Goal: Task Accomplishment & Management: Manage account settings

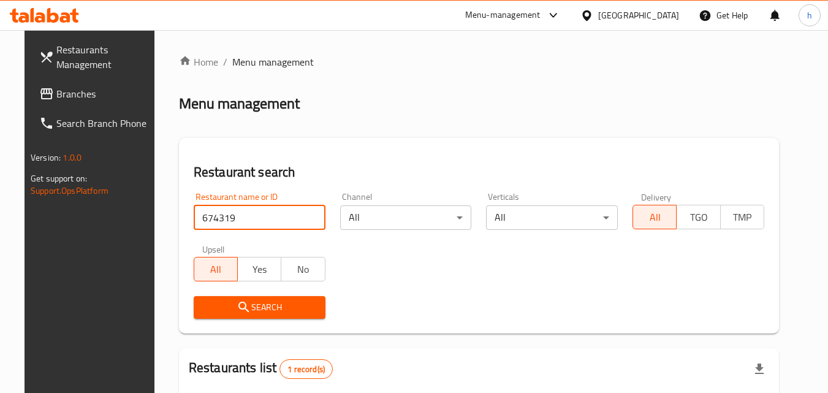
scroll to position [143, 0]
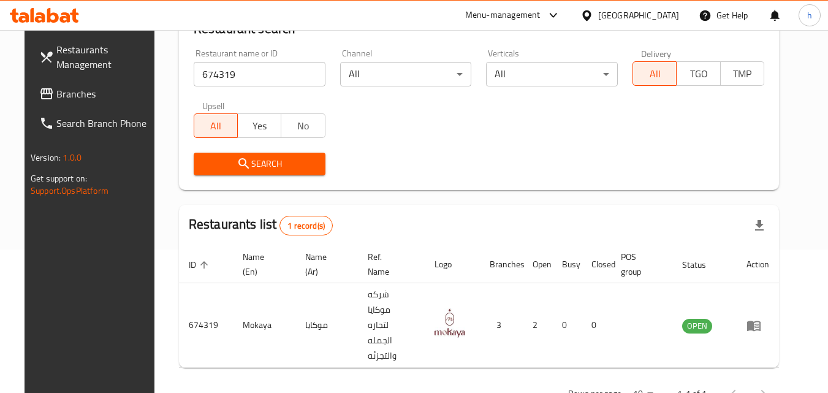
click at [598, 19] on div at bounding box center [589, 15] width 18 height 13
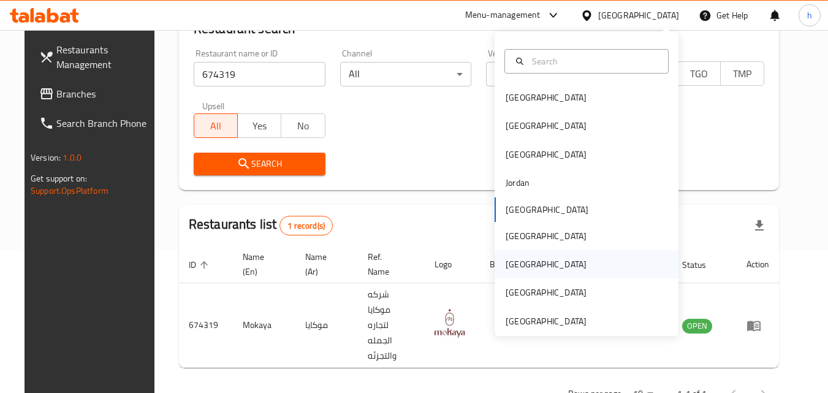
click at [520, 261] on div "[GEOGRAPHIC_DATA]" at bounding box center [546, 264] width 100 height 28
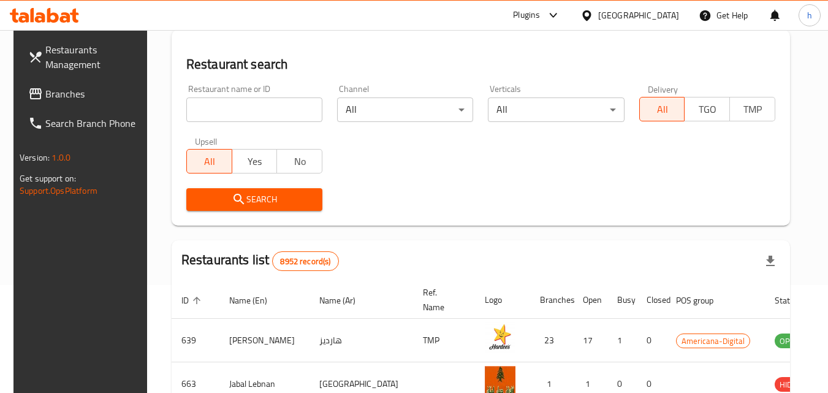
scroll to position [143, 0]
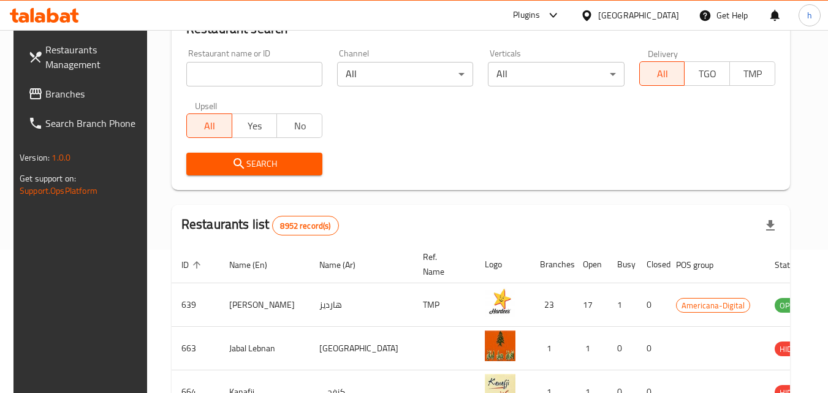
click at [66, 94] on span "Branches" at bounding box center [93, 93] width 97 height 15
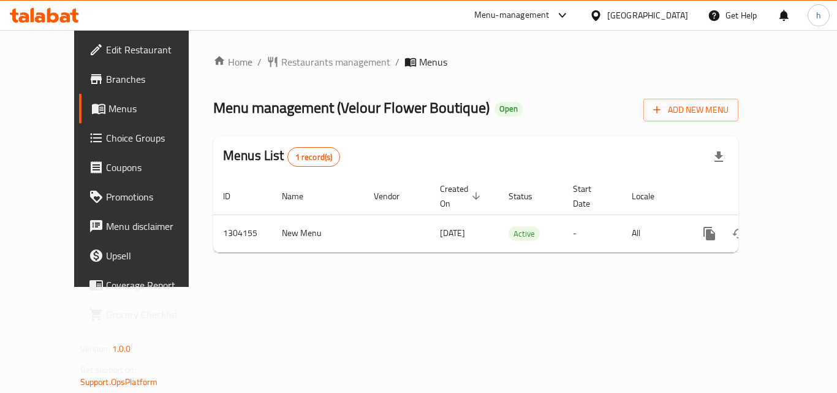
click at [267, 51] on div "Home / Restaurants management / Menus Menu management ( Velour Flower Boutique …" at bounding box center [476, 158] width 574 height 257
click at [281, 56] on span "Restaurants management" at bounding box center [335, 62] width 109 height 15
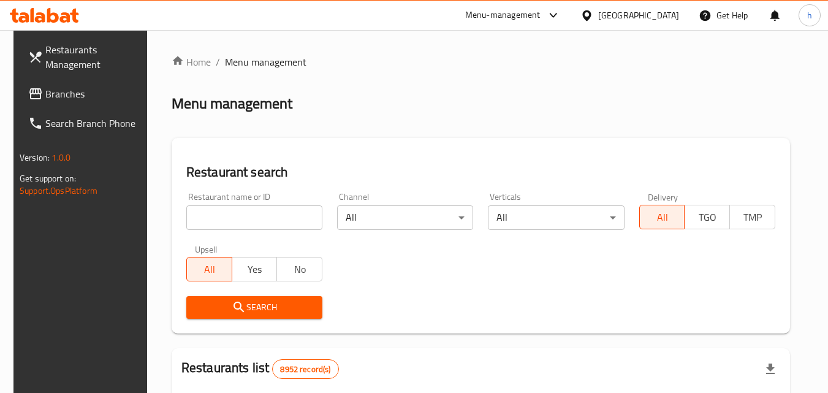
click at [230, 218] on input "search" at bounding box center [254, 217] width 136 height 25
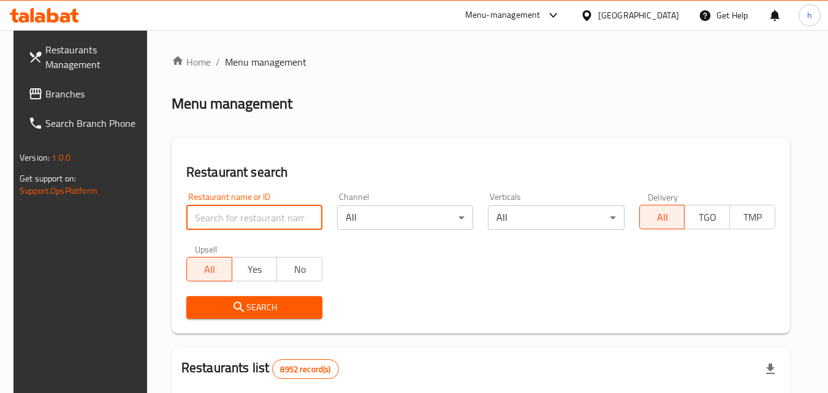
paste input "703085"
type input "703085"
click button "Search" at bounding box center [254, 307] width 136 height 23
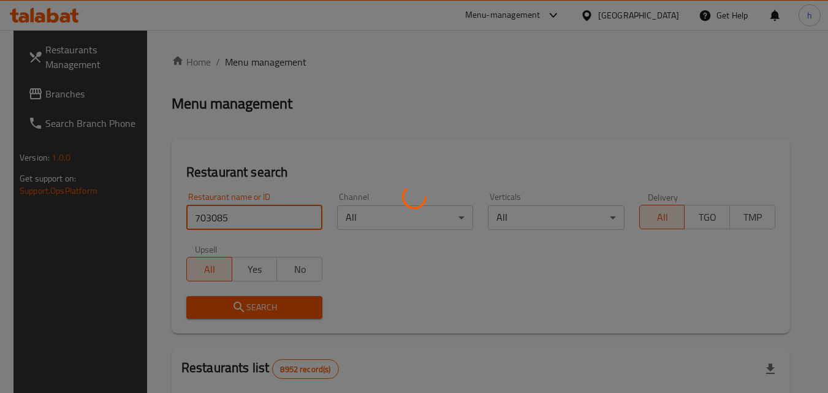
click button "Search" at bounding box center [254, 307] width 136 height 23
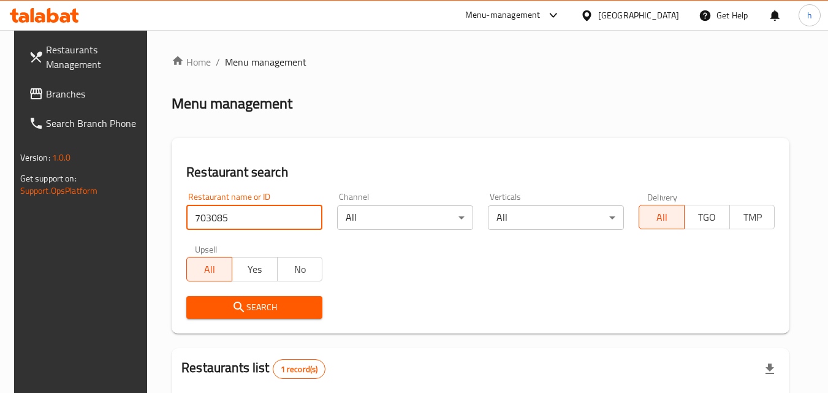
click at [663, 22] on div "[GEOGRAPHIC_DATA]" at bounding box center [638, 15] width 81 height 13
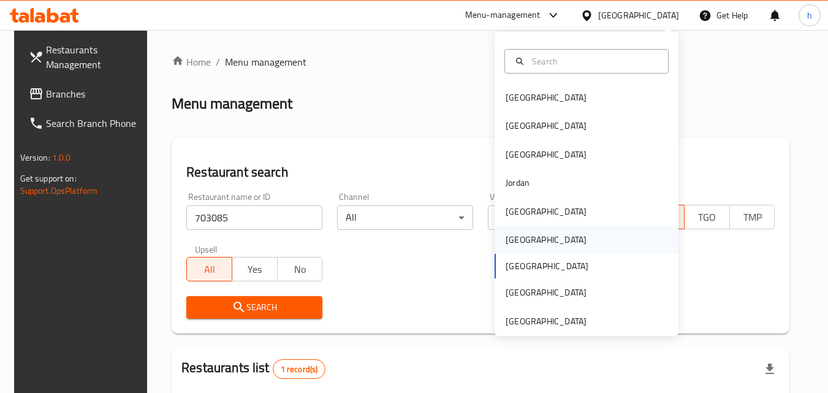
click at [516, 233] on div "[GEOGRAPHIC_DATA]" at bounding box center [545, 239] width 81 height 13
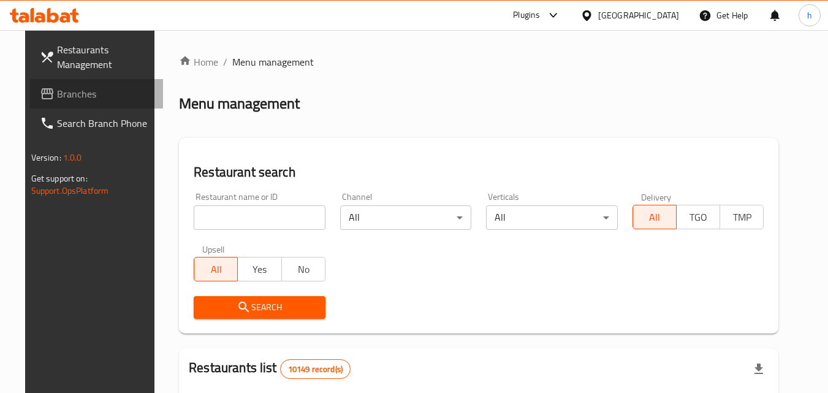
click at [73, 97] on span "Branches" at bounding box center [105, 93] width 97 height 15
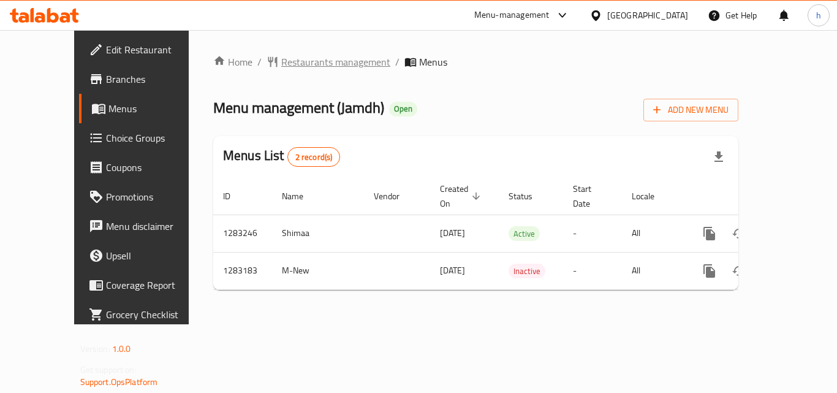
click at [281, 58] on span "Restaurants management" at bounding box center [335, 62] width 109 height 15
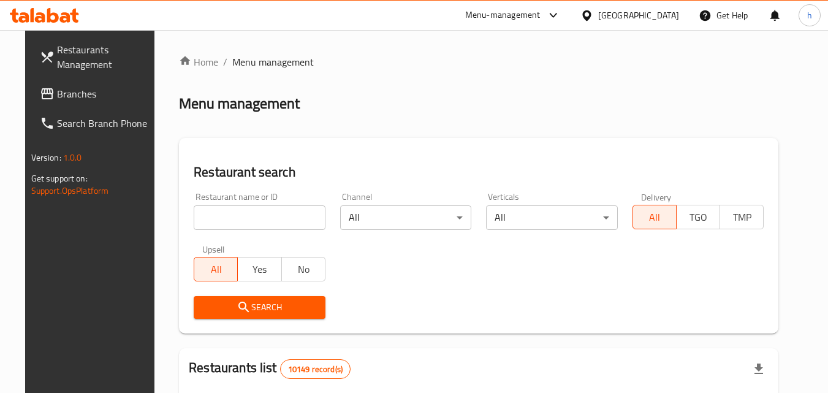
click at [251, 219] on input "search" at bounding box center [260, 217] width 132 height 25
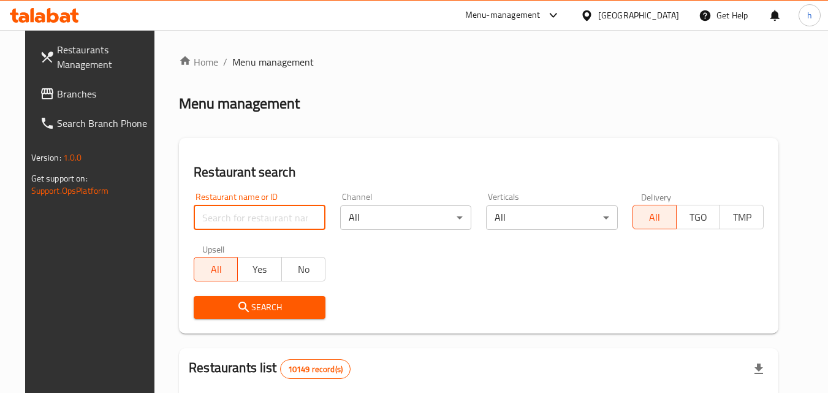
paste input "695146"
type input "695146"
click button "Search" at bounding box center [260, 307] width 132 height 23
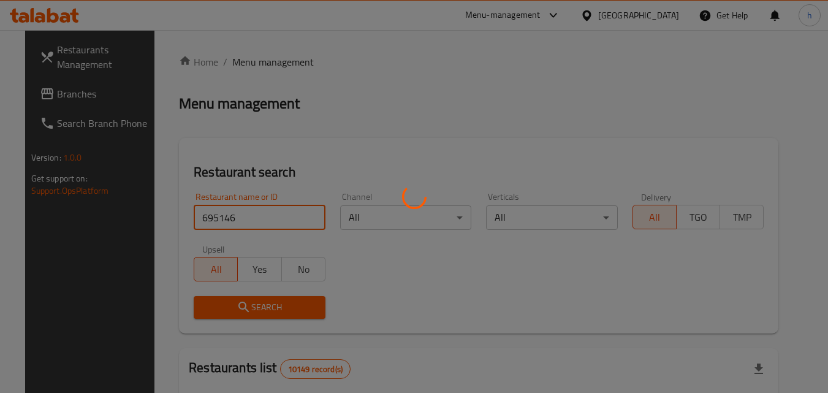
click button "Search" at bounding box center [260, 307] width 132 height 23
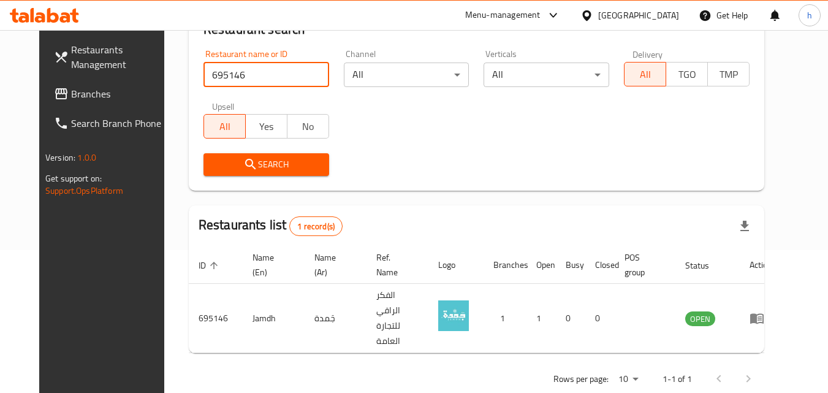
scroll to position [143, 0]
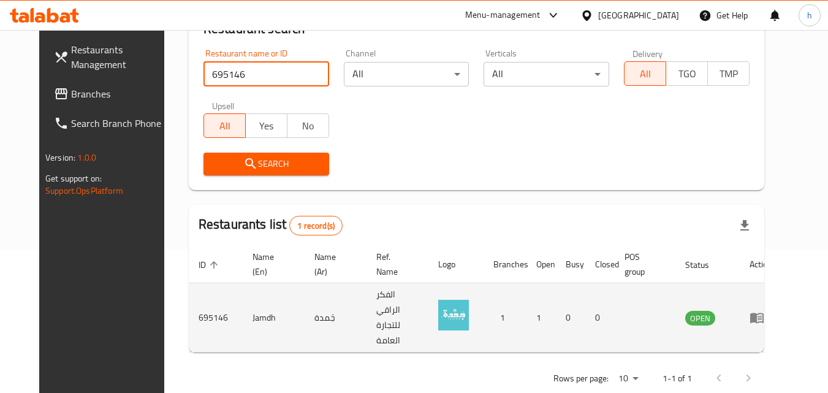
click at [768, 306] on td "enhanced table" at bounding box center [760, 317] width 42 height 69
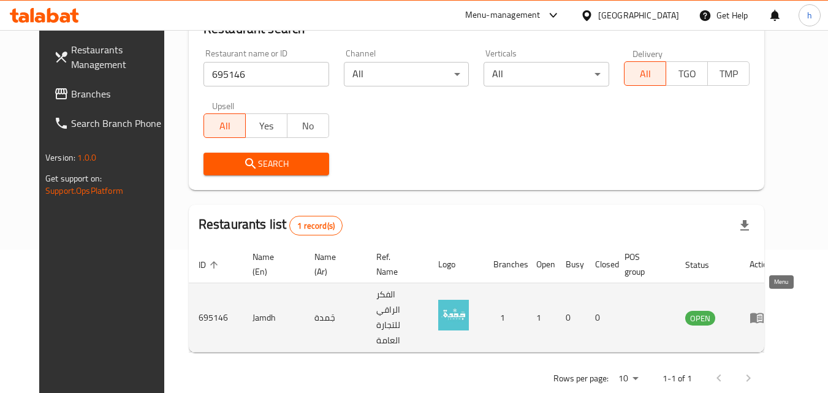
click at [763, 313] on icon "enhanced table" at bounding box center [756, 318] width 13 height 10
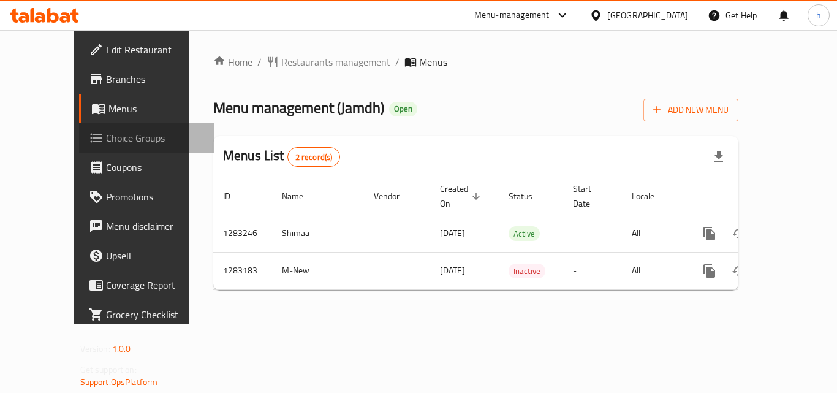
click at [106, 144] on span "Choice Groups" at bounding box center [155, 137] width 98 height 15
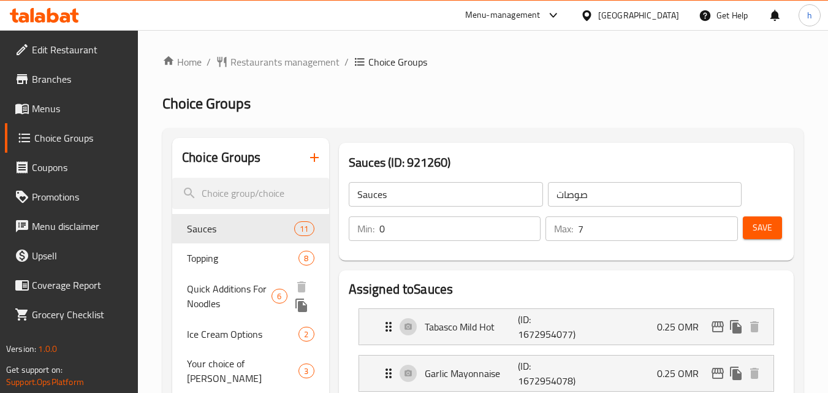
click at [230, 292] on span "Quick Additions For Noodles" at bounding box center [229, 295] width 85 height 29
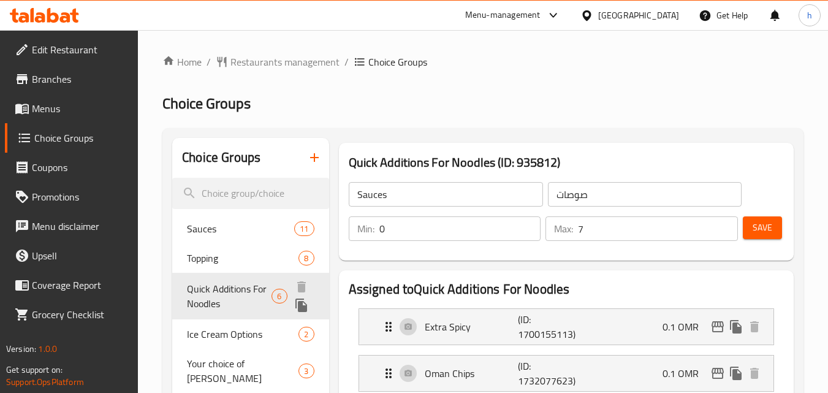
type input "Quick Additions For Noodles"
type input "إضافات سريعه للنودلز"
type input "2"
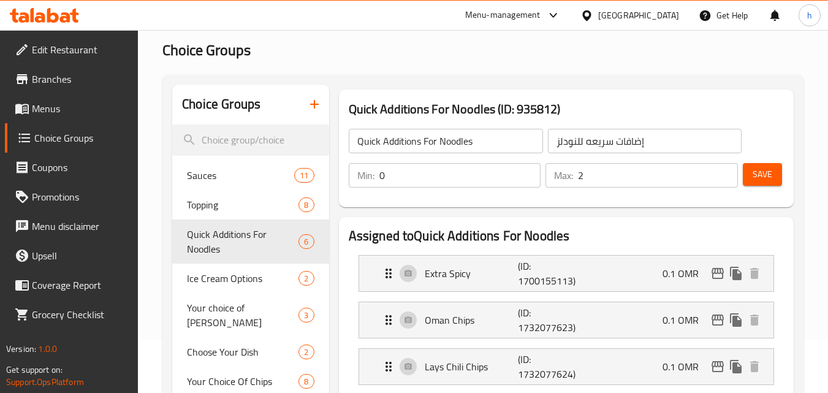
scroll to position [184, 0]
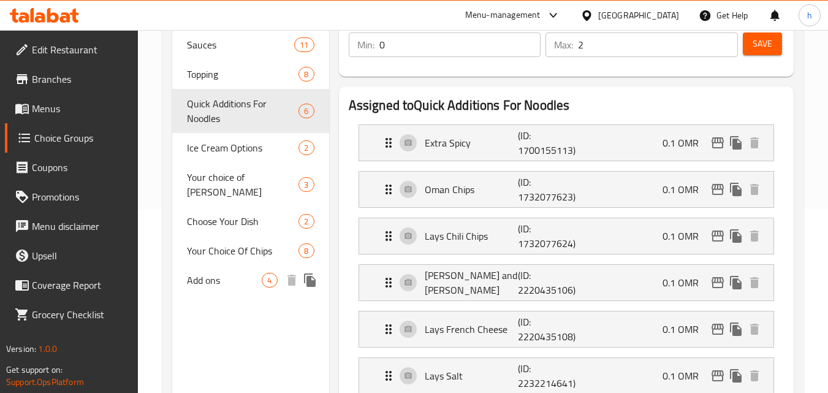
click at [200, 273] on span "Add ons" at bounding box center [224, 280] width 75 height 15
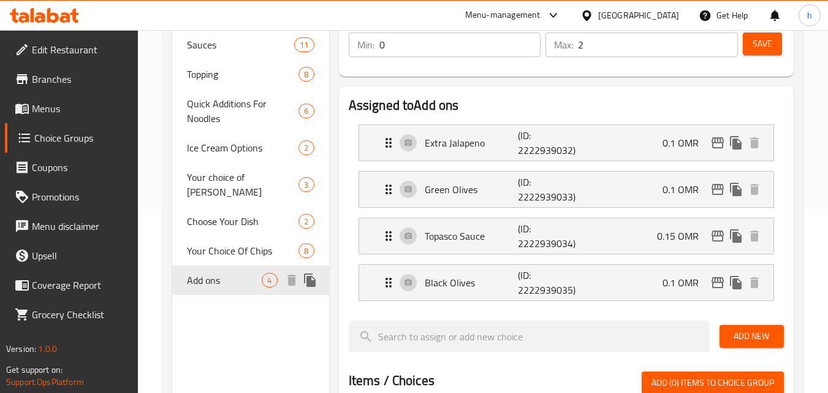
type input "Add ons"
type input "إضافات"
type input "4"
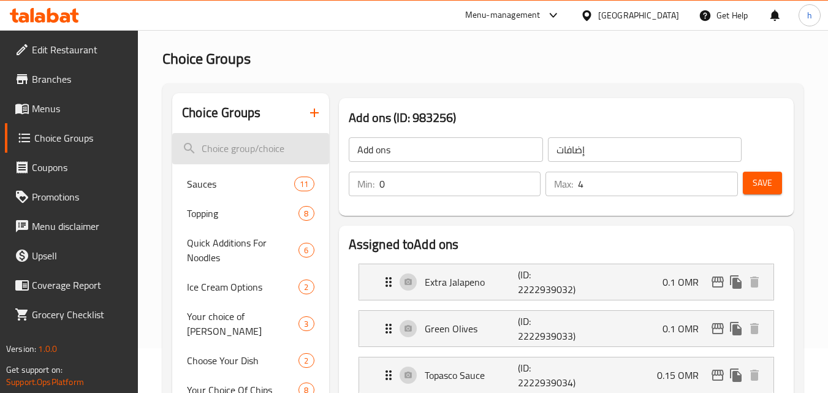
scroll to position [0, 0]
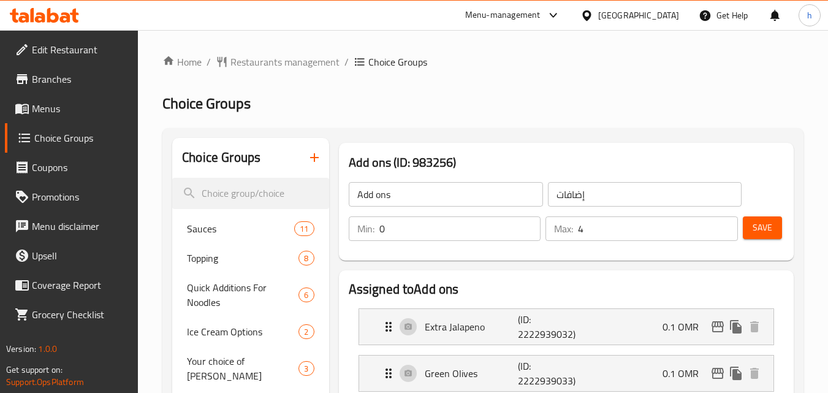
click at [670, 17] on div "Oman" at bounding box center [638, 15] width 81 height 13
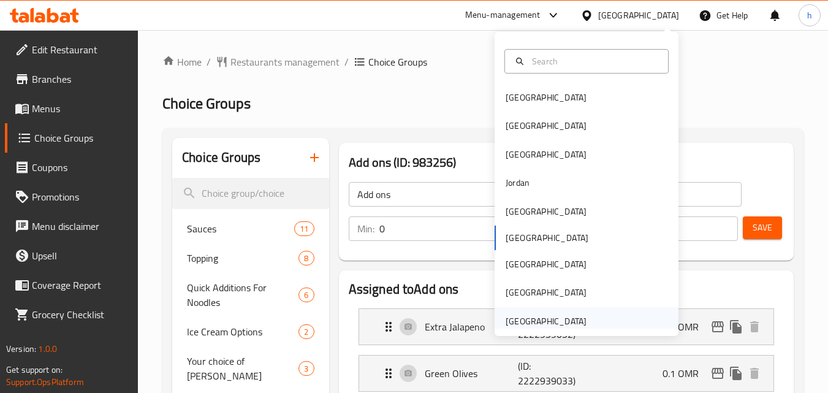
click at [564, 322] on div "United Arab Emirates" at bounding box center [545, 320] width 81 height 13
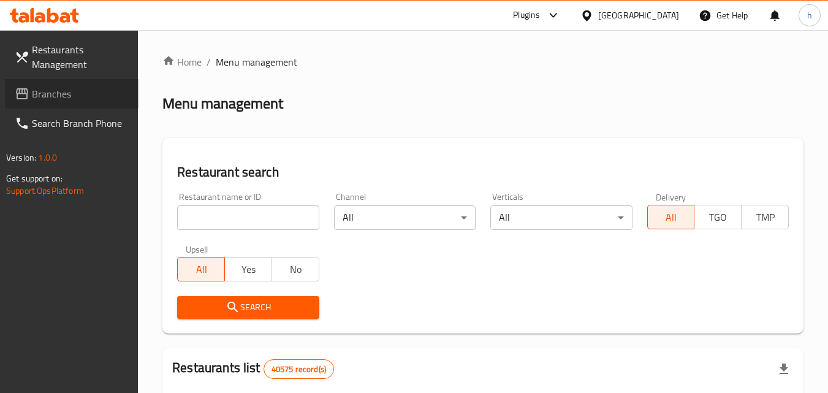
click at [56, 100] on span "Branches" at bounding box center [80, 93] width 97 height 15
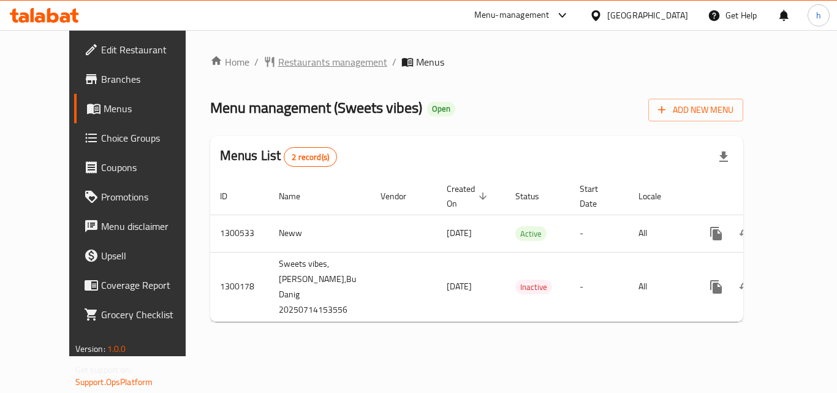
click at [311, 68] on span "Restaurants management" at bounding box center [332, 62] width 109 height 15
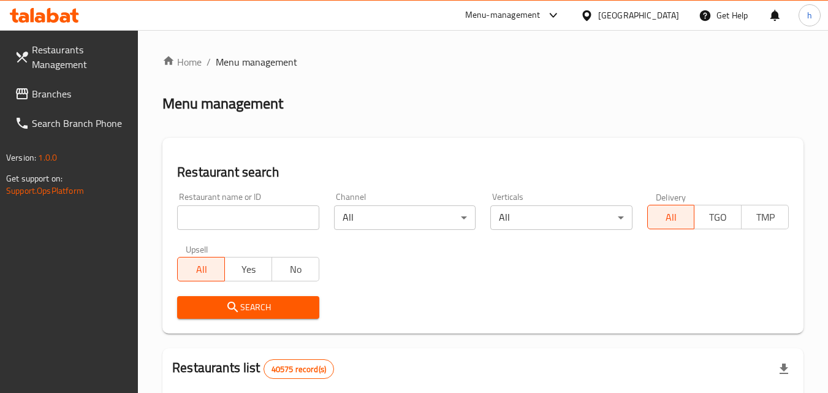
click at [243, 211] on input "search" at bounding box center [248, 217] width 142 height 25
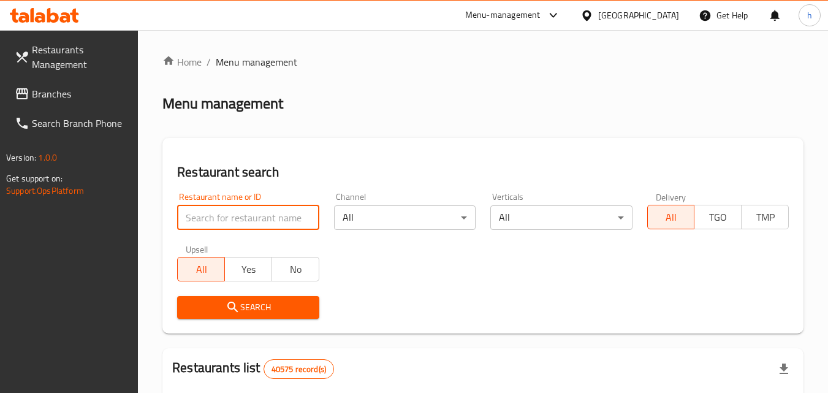
paste input "701656"
type input "701656"
click button "Search" at bounding box center [248, 307] width 142 height 23
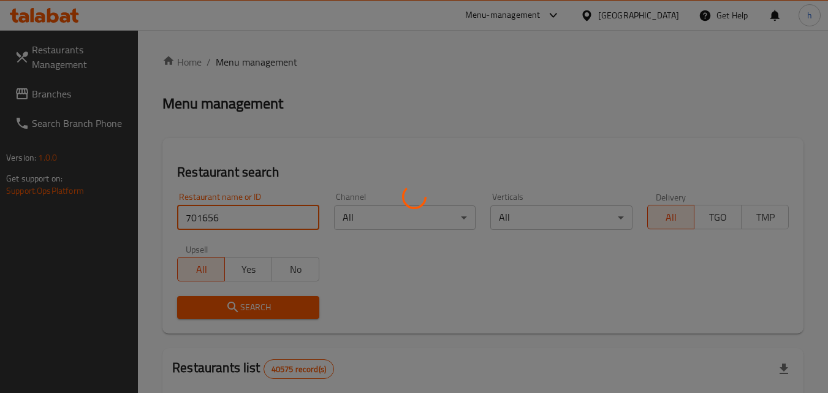
click button "Search" at bounding box center [248, 307] width 142 height 23
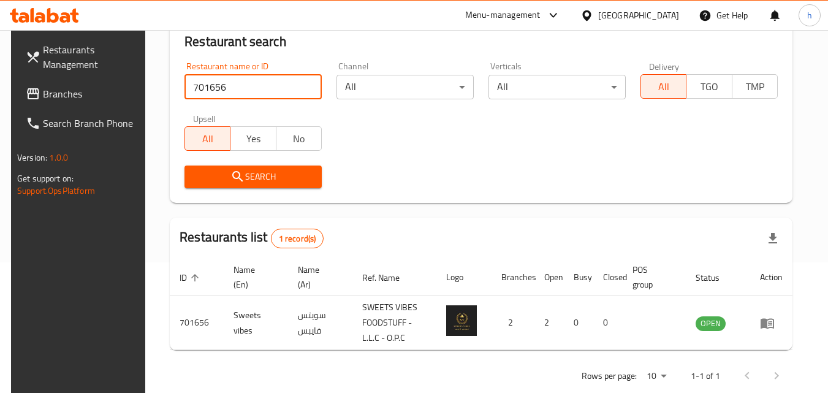
scroll to position [154, 0]
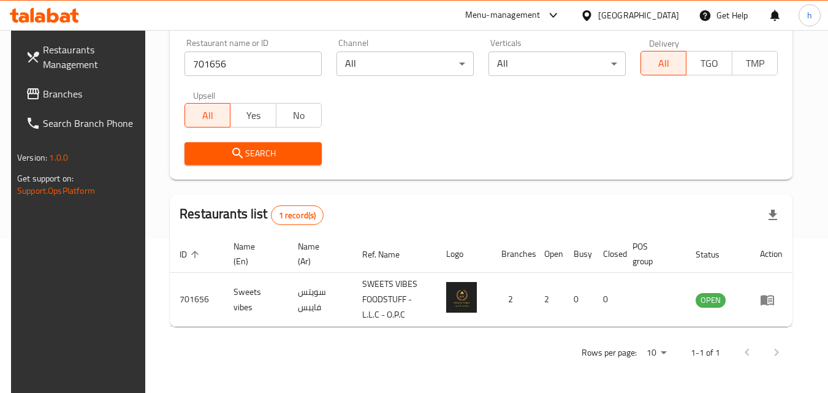
click at [624, 12] on div "[GEOGRAPHIC_DATA]" at bounding box center [638, 15] width 81 height 13
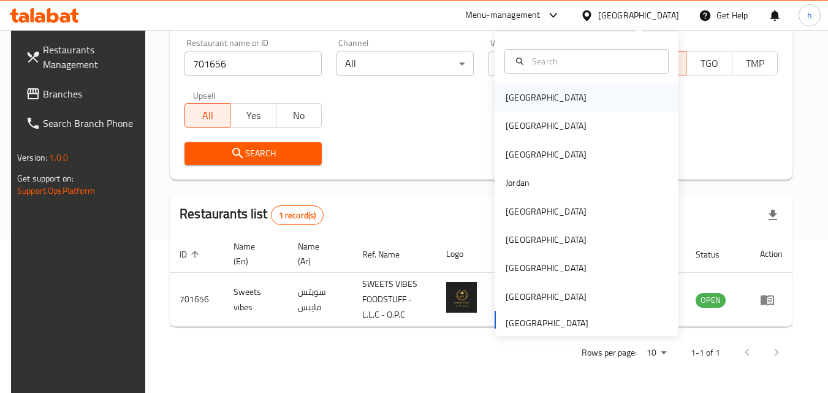
click at [505, 104] on div "Bahrain" at bounding box center [545, 97] width 81 height 13
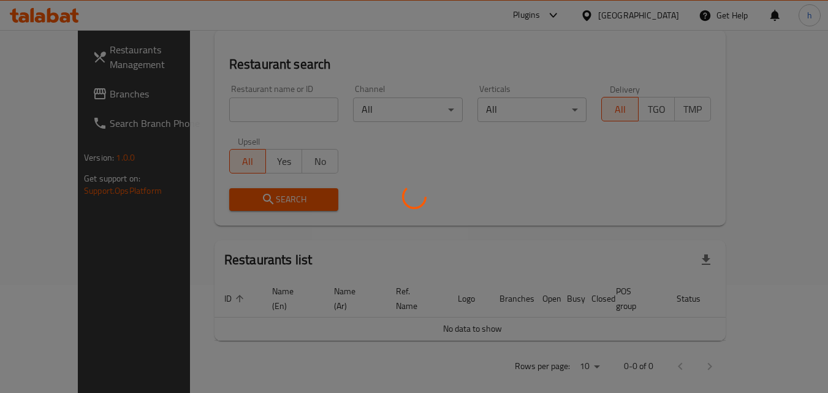
scroll to position [154, 0]
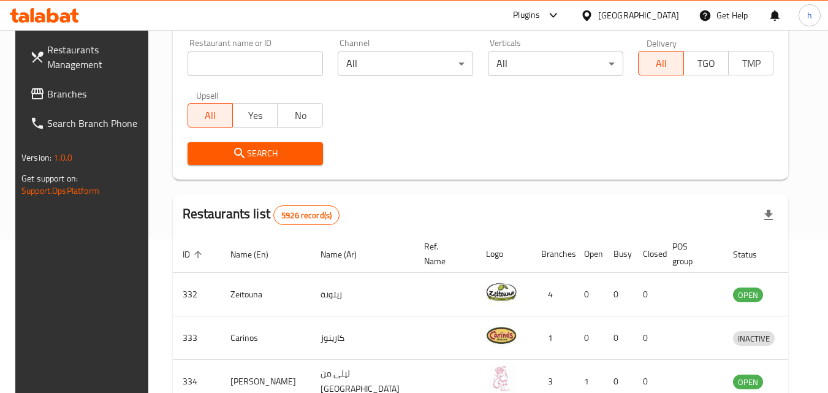
click at [59, 99] on span "Branches" at bounding box center [95, 93] width 97 height 15
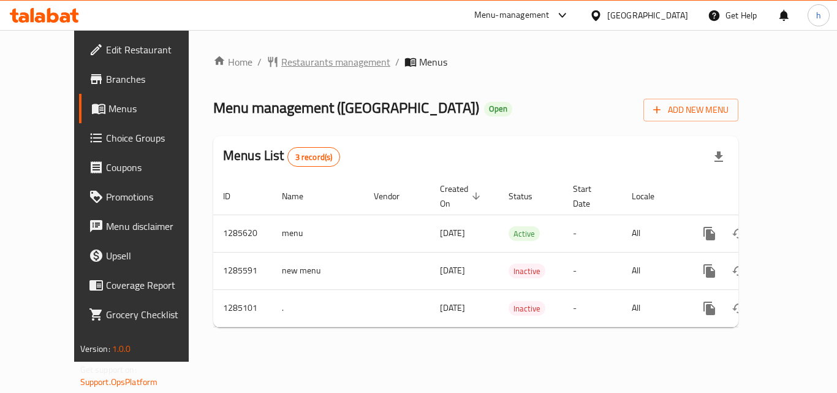
click at [295, 58] on span "Restaurants management" at bounding box center [335, 62] width 109 height 15
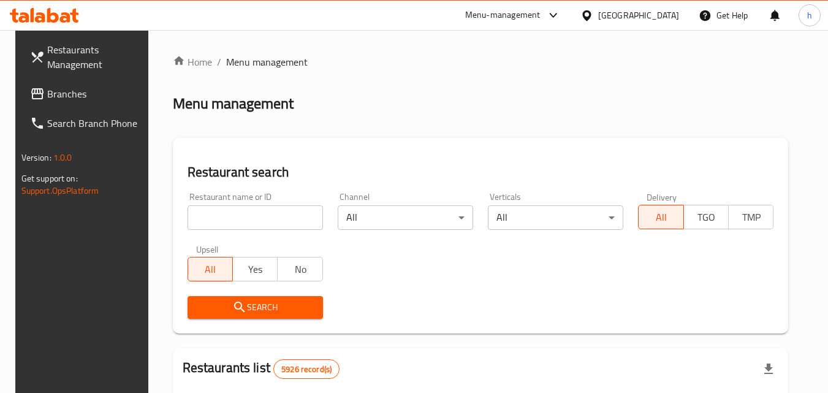
click at [254, 219] on input "search" at bounding box center [254, 217] width 135 height 25
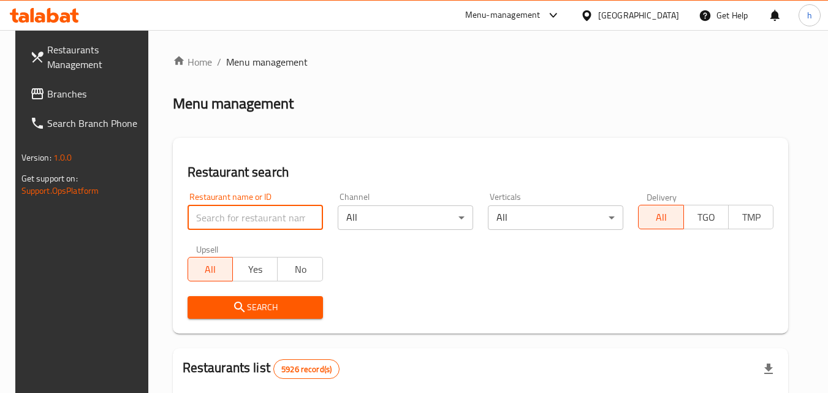
paste input "695700"
type input "695700"
click button "Search" at bounding box center [254, 307] width 135 height 23
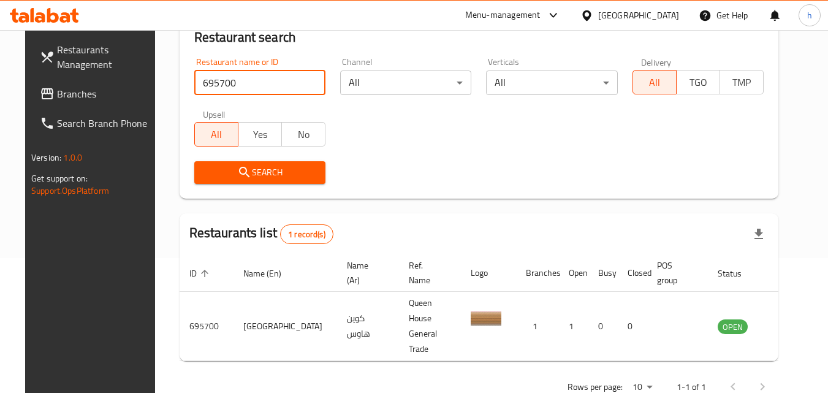
scroll to position [143, 0]
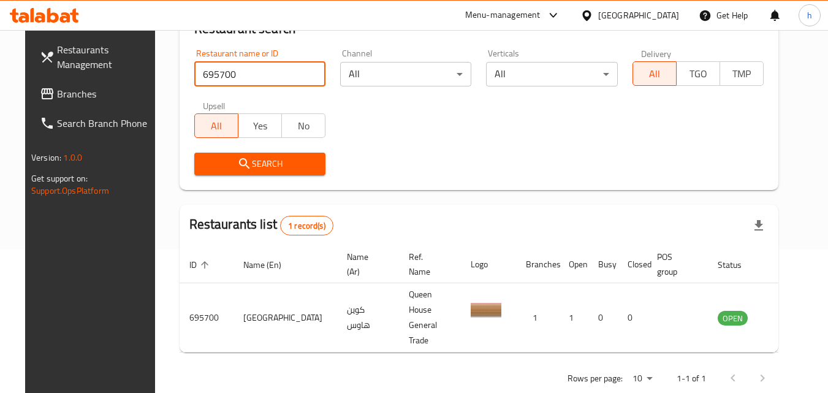
click at [657, 15] on div "[GEOGRAPHIC_DATA]" at bounding box center [638, 15] width 81 height 13
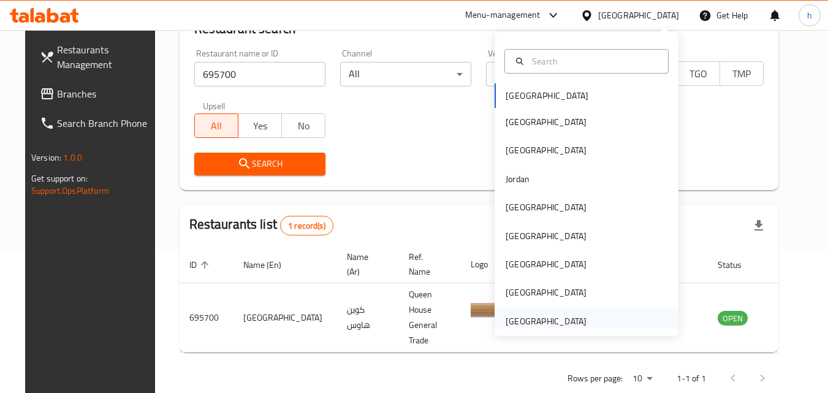
click at [549, 319] on div "[GEOGRAPHIC_DATA]" at bounding box center [545, 320] width 81 height 13
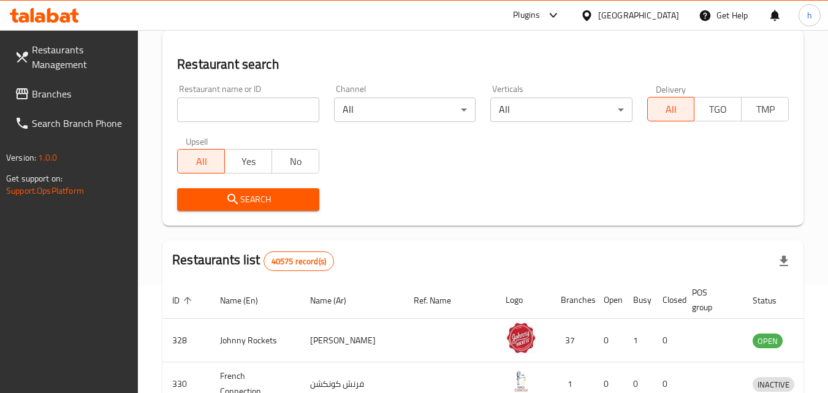
scroll to position [143, 0]
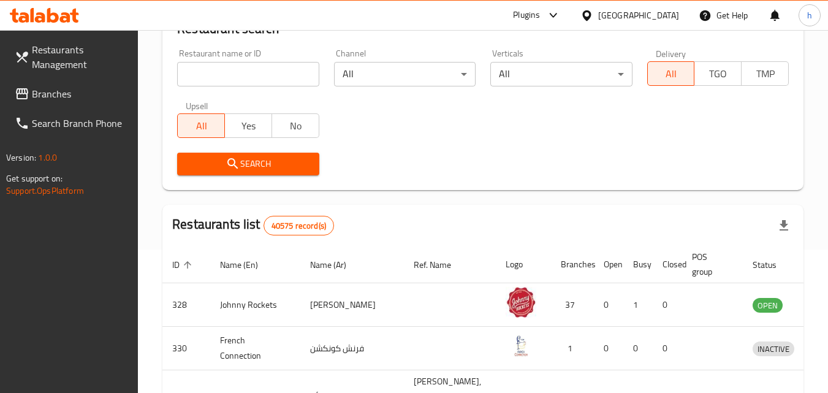
click at [46, 96] on span "Branches" at bounding box center [80, 93] width 97 height 15
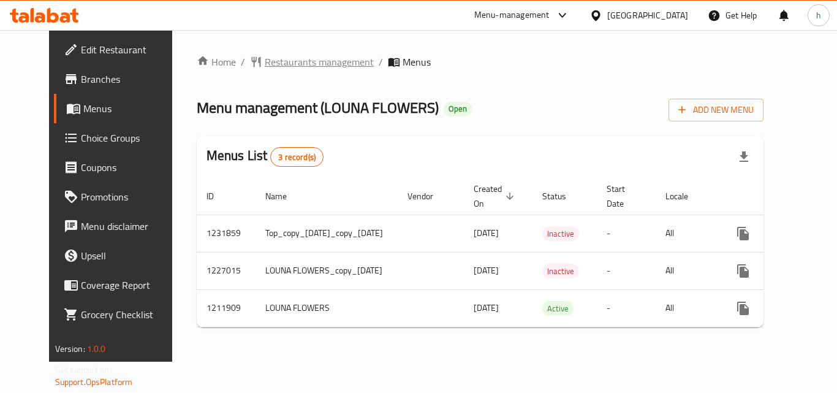
click at [317, 58] on span "Restaurants management" at bounding box center [319, 62] width 109 height 15
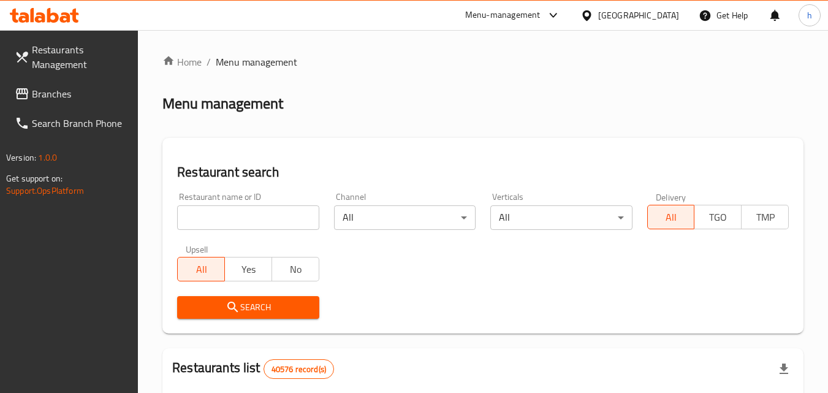
click at [266, 219] on input "search" at bounding box center [248, 217] width 142 height 25
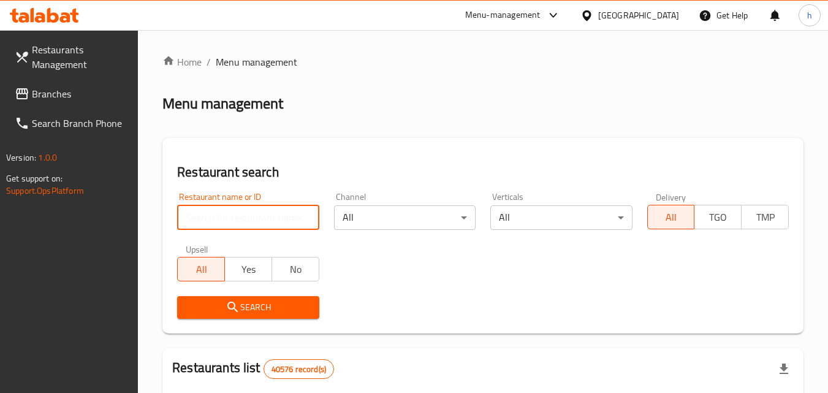
paste input "671483"
type input "671483"
click button "Search" at bounding box center [248, 307] width 142 height 23
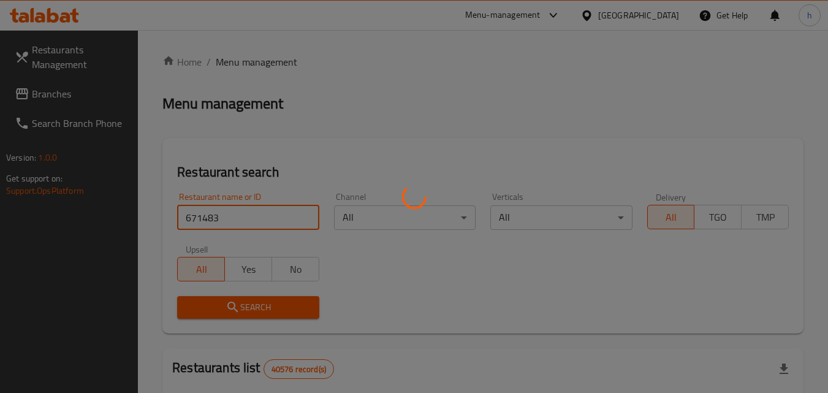
click button "Search" at bounding box center [248, 307] width 142 height 23
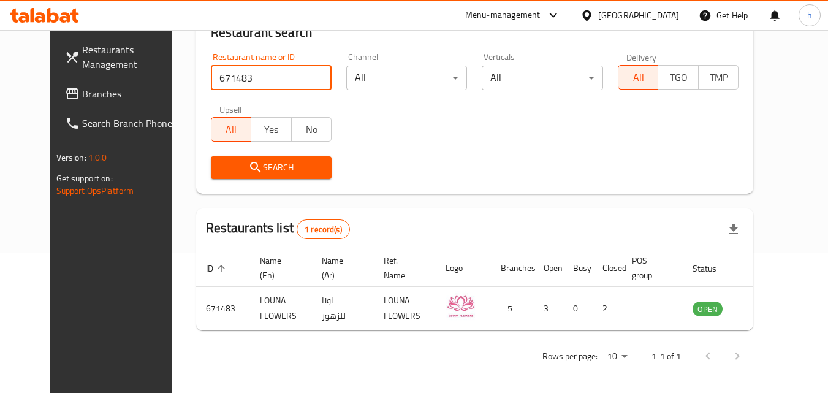
scroll to position [143, 0]
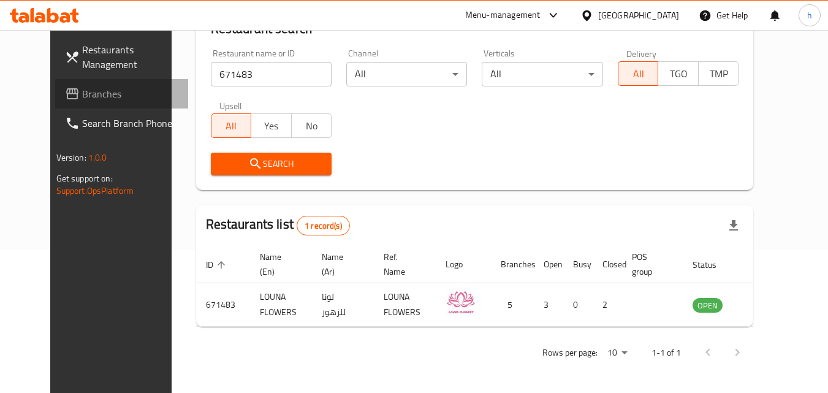
click at [73, 101] on link "Branches" at bounding box center [122, 93] width 134 height 29
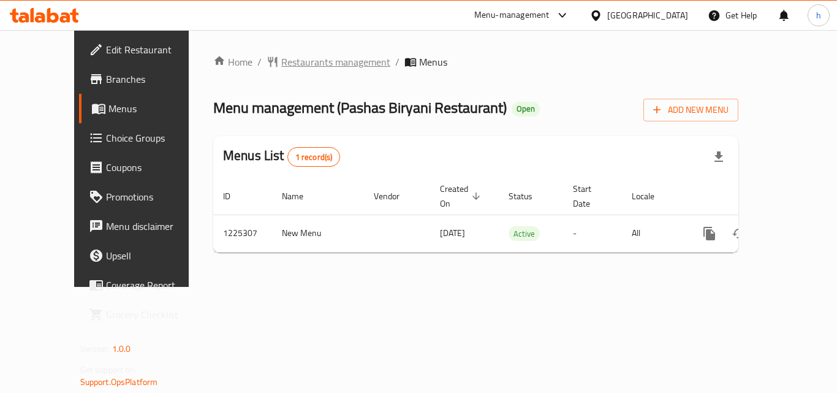
click at [290, 62] on span "Restaurants management" at bounding box center [335, 62] width 109 height 15
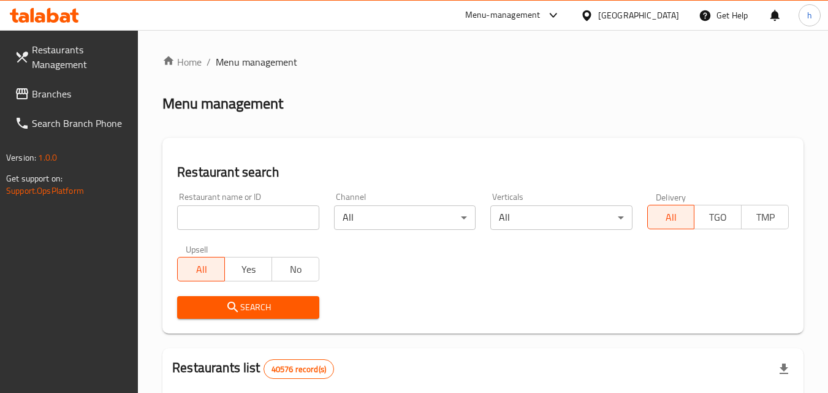
click at [259, 218] on input "search" at bounding box center [248, 217] width 142 height 25
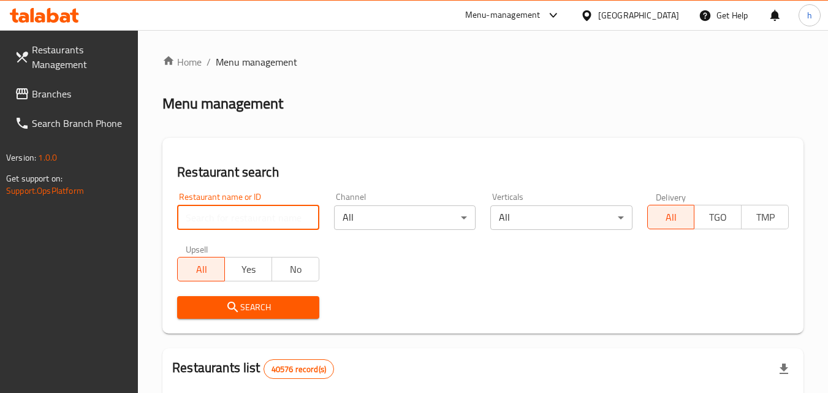
paste input "675242"
type input "675242"
click button "Search" at bounding box center [248, 307] width 142 height 23
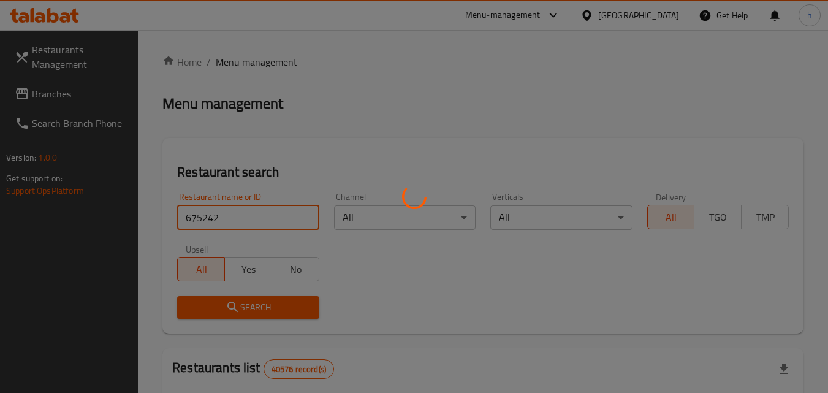
click button "Search" at bounding box center [248, 307] width 142 height 23
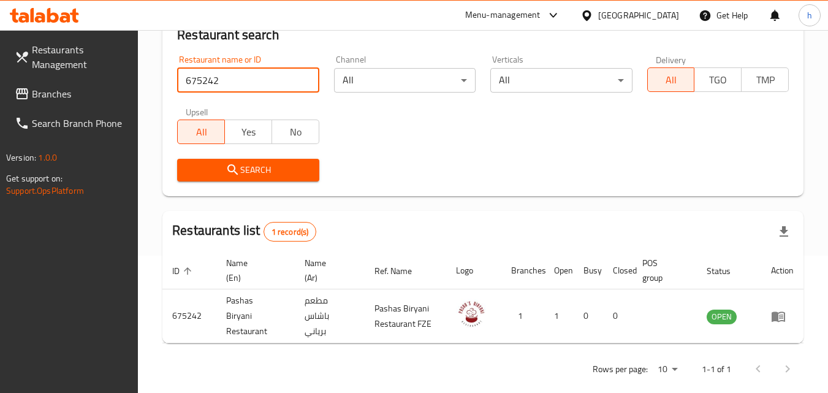
scroll to position [154, 0]
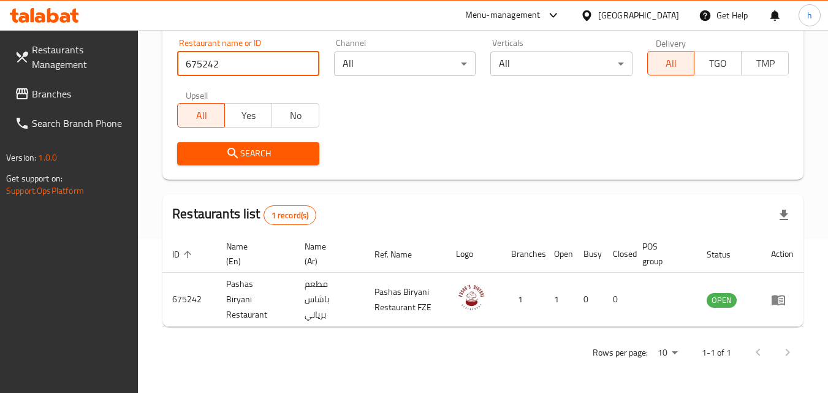
click at [59, 100] on span "Branches" at bounding box center [80, 93] width 97 height 15
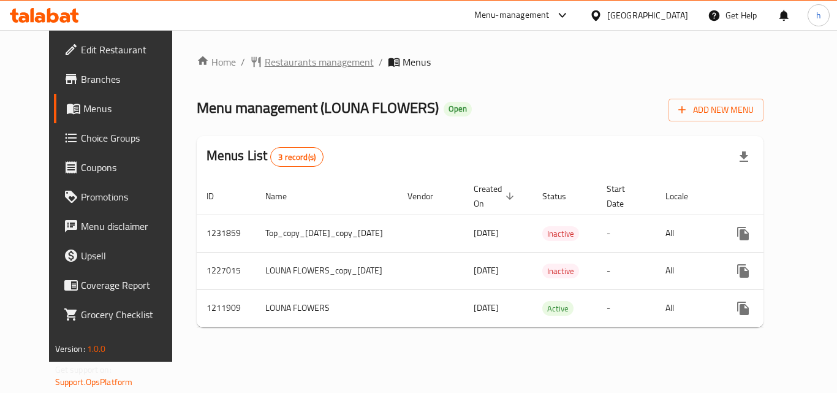
click at [265, 59] on span "Restaurants management" at bounding box center [319, 62] width 109 height 15
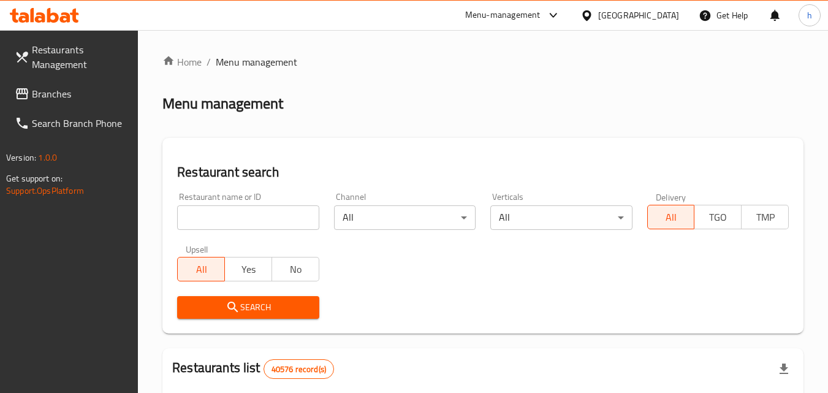
click at [247, 212] on input "search" at bounding box center [248, 217] width 142 height 25
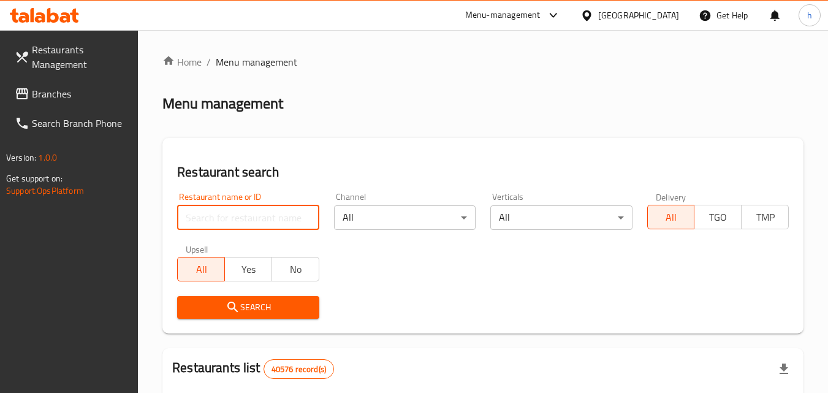
paste input "671483"
type input "671483"
click button "Search" at bounding box center [248, 307] width 142 height 23
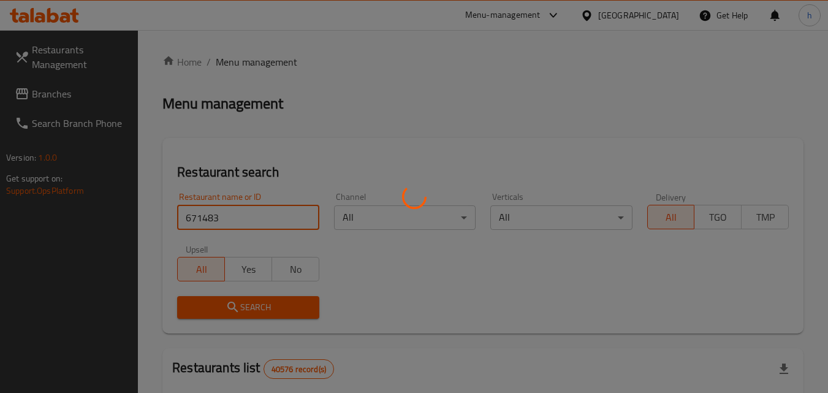
click button "Search" at bounding box center [248, 307] width 142 height 23
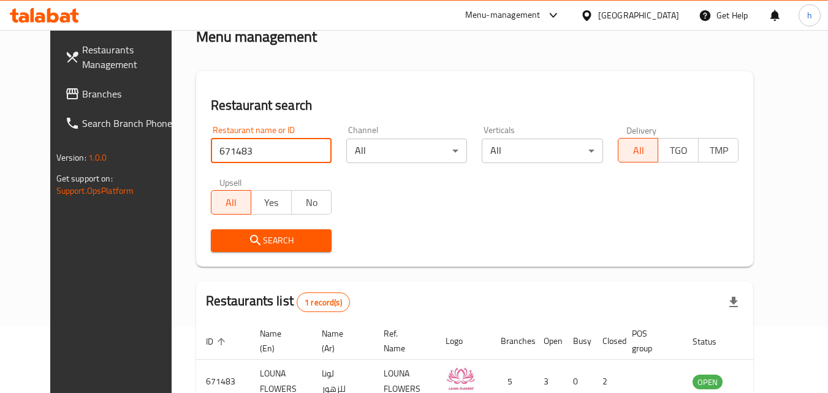
scroll to position [143, 0]
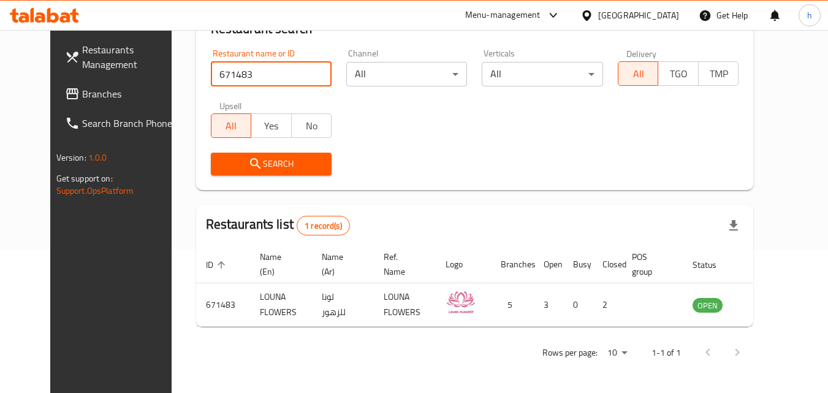
click at [82, 95] on span "Branches" at bounding box center [130, 93] width 97 height 15
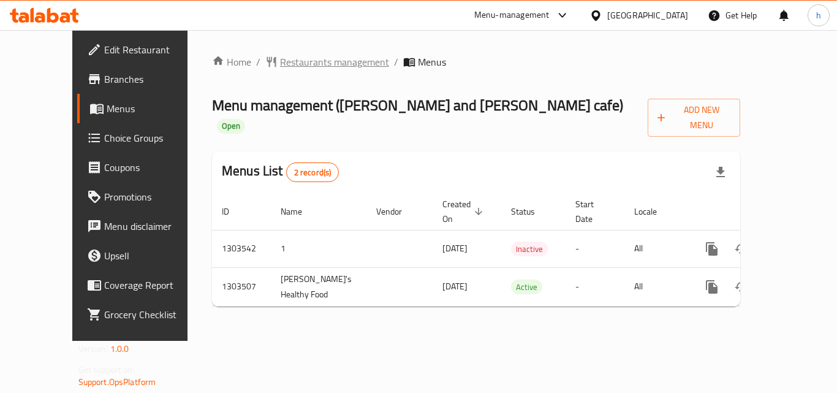
click at [280, 65] on span "Restaurants management" at bounding box center [334, 62] width 109 height 15
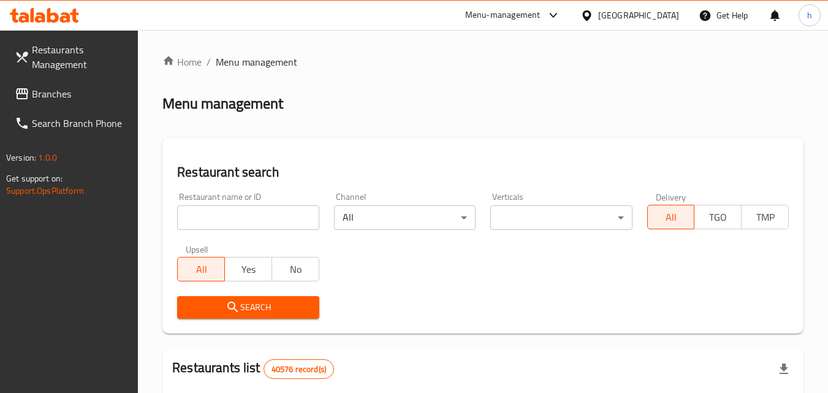
click at [253, 214] on input "search" at bounding box center [248, 217] width 142 height 25
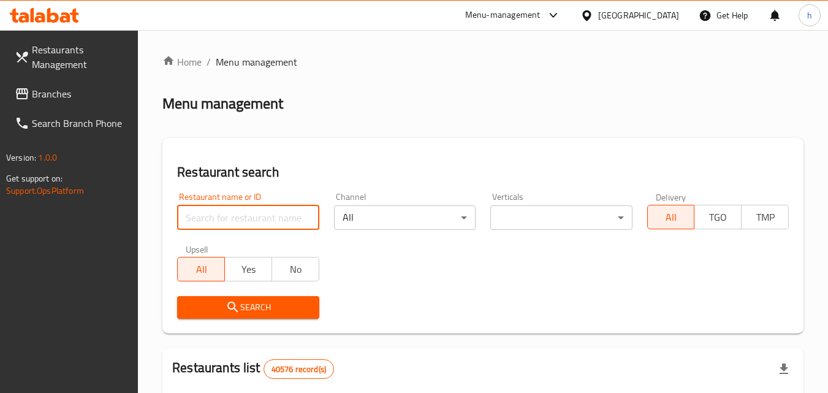
paste input "702421"
type input "702421"
click button "Search" at bounding box center [248, 307] width 142 height 23
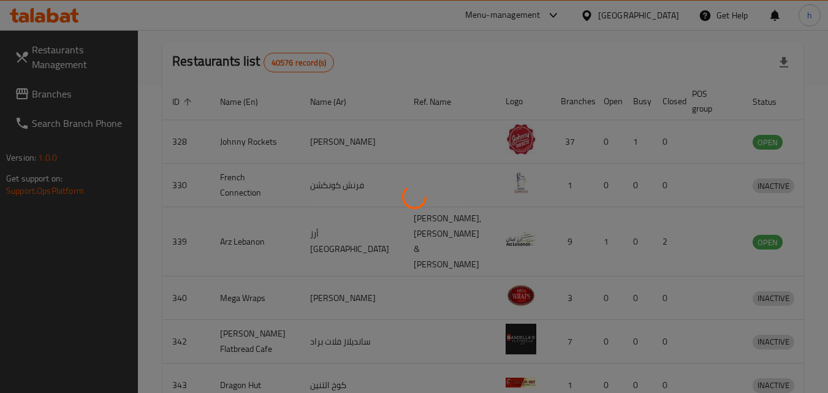
scroll to position [143, 0]
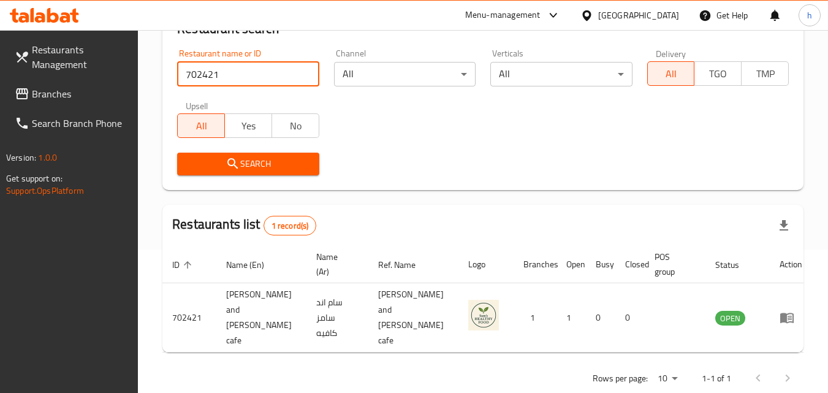
click at [70, 95] on span "Branches" at bounding box center [80, 93] width 97 height 15
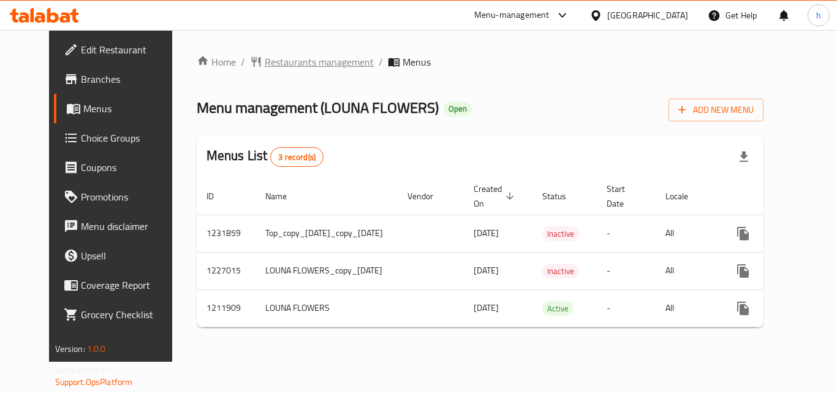
click at [301, 60] on span "Restaurants management" at bounding box center [319, 62] width 109 height 15
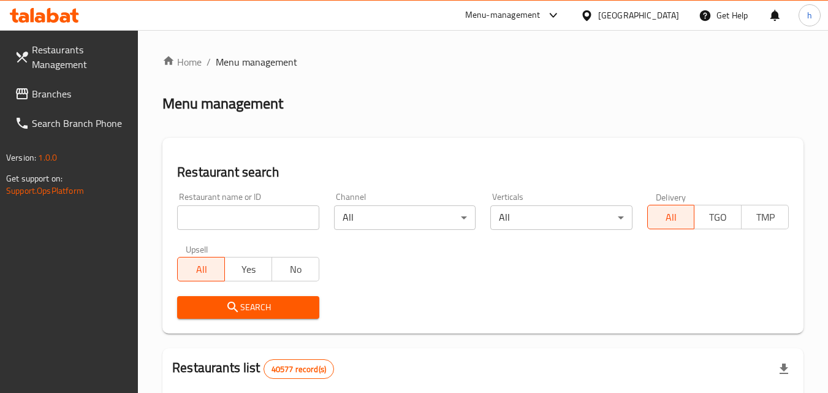
click at [262, 214] on input "search" at bounding box center [248, 217] width 142 height 25
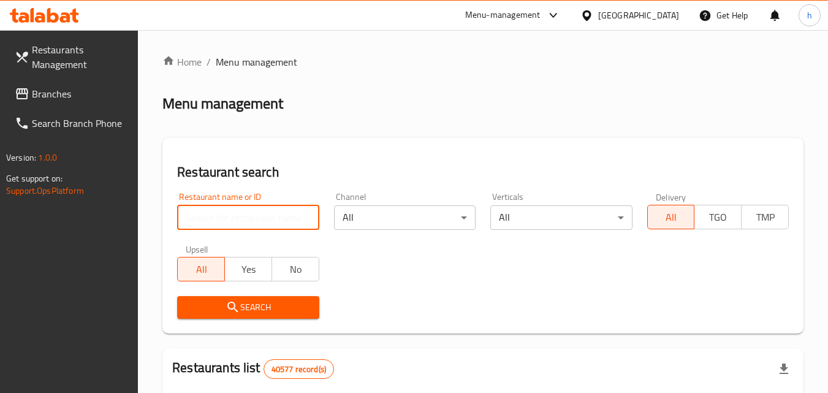
paste input "671483"
type input "671483"
click button "Search" at bounding box center [248, 307] width 142 height 23
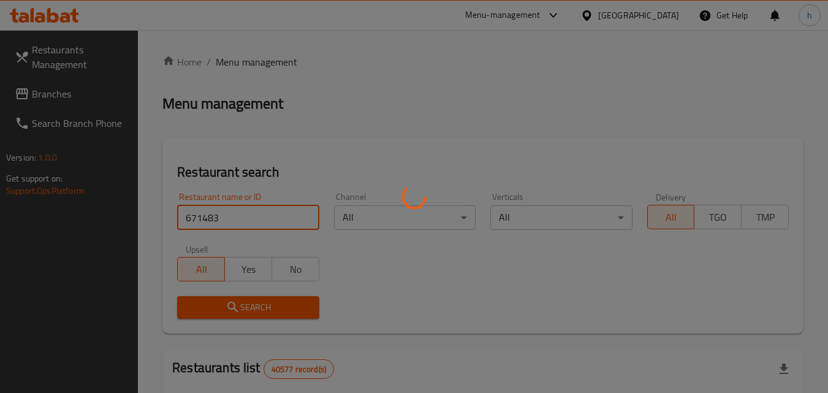
click button "Search" at bounding box center [248, 307] width 142 height 23
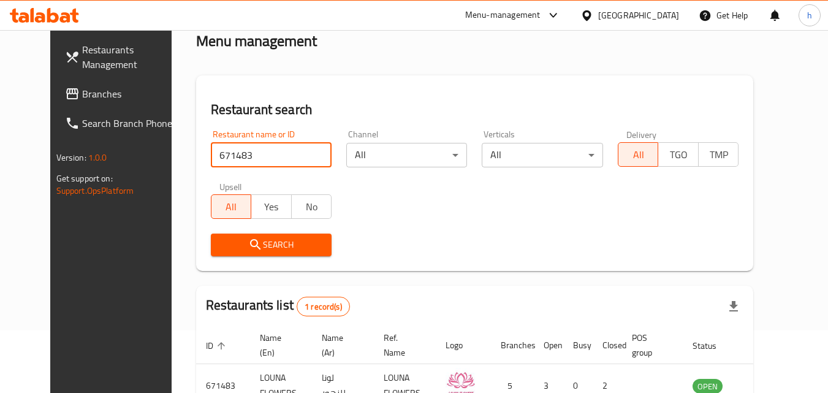
scroll to position [143, 0]
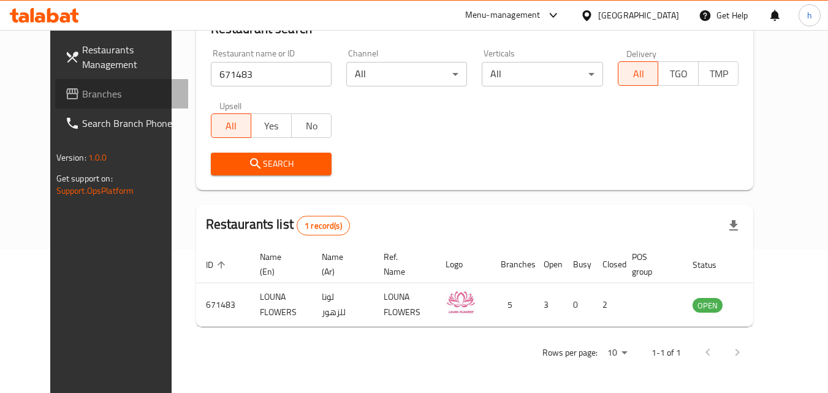
click at [82, 99] on span "Branches" at bounding box center [130, 93] width 97 height 15
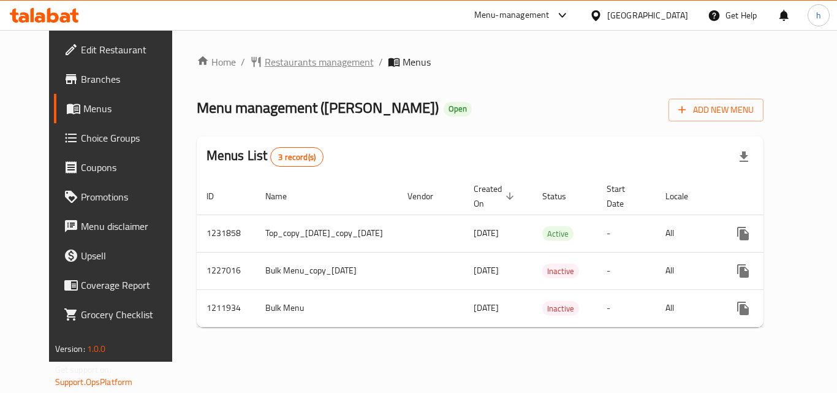
click at [273, 59] on span "Restaurants management" at bounding box center [319, 62] width 109 height 15
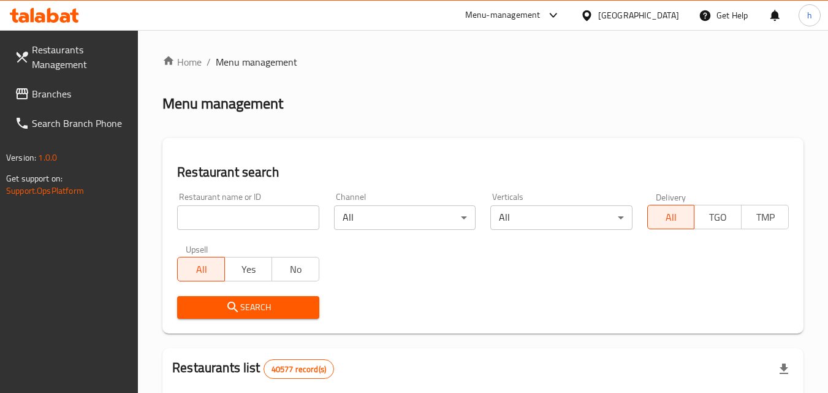
click at [276, 214] on input "search" at bounding box center [248, 217] width 142 height 25
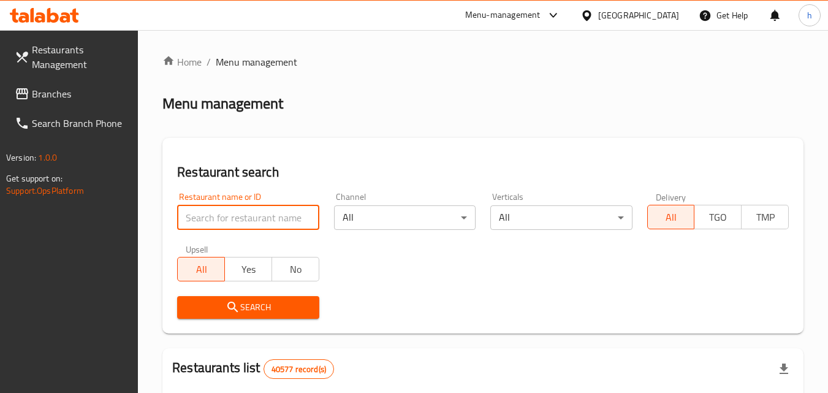
paste input "671506"
type input "671506"
click button "Search" at bounding box center [248, 307] width 142 height 23
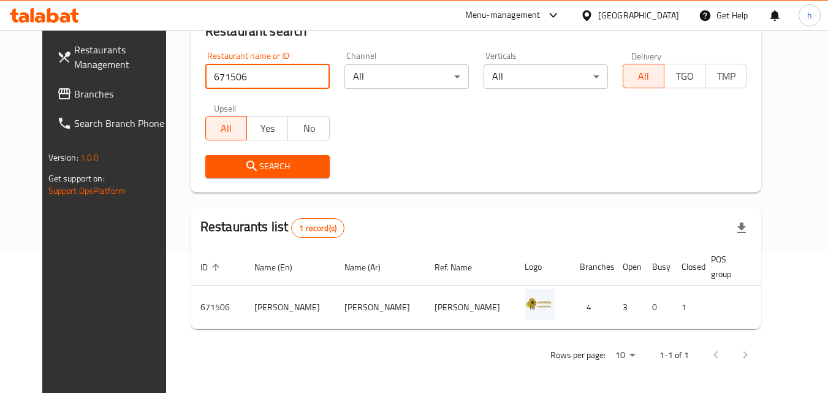
scroll to position [143, 0]
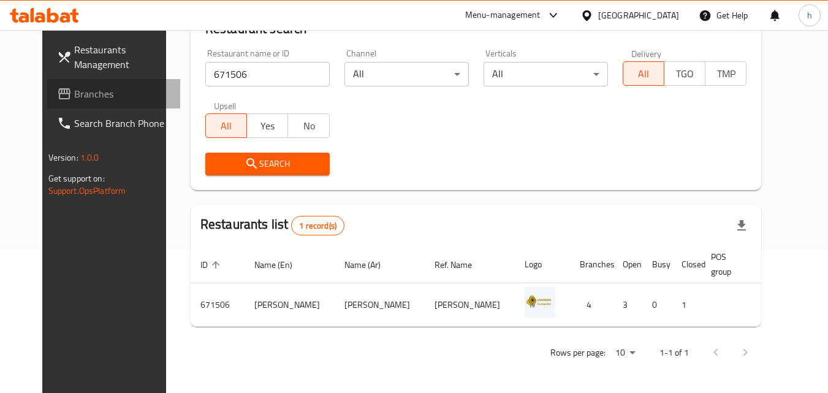
click at [74, 96] on span "Branches" at bounding box center [122, 93] width 97 height 15
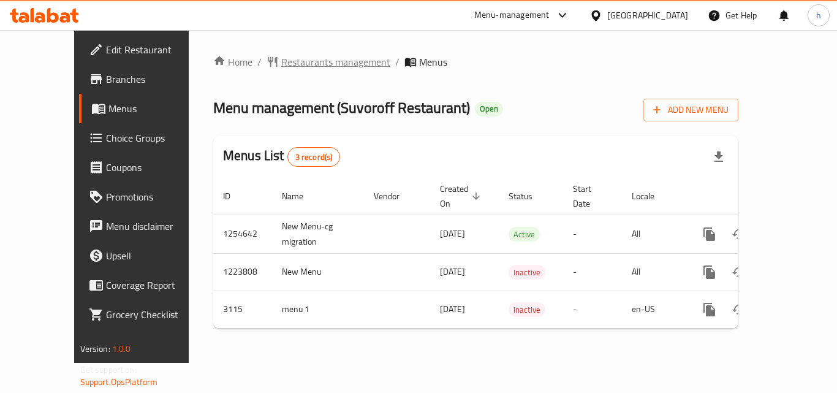
click at [283, 63] on span "Restaurants management" at bounding box center [335, 62] width 109 height 15
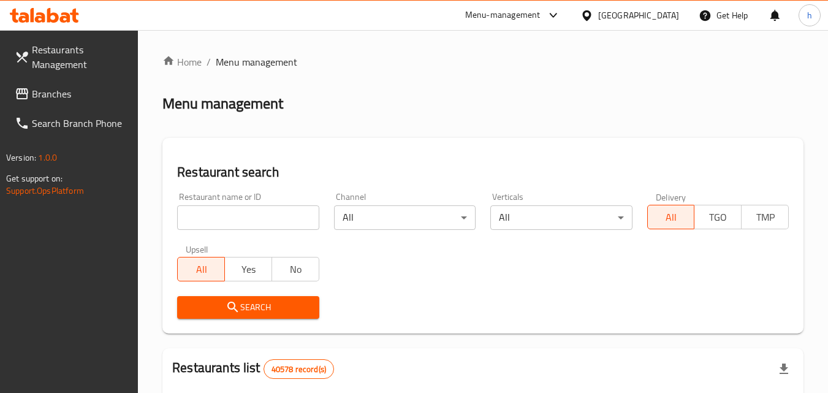
click at [256, 213] on input "search" at bounding box center [248, 217] width 142 height 25
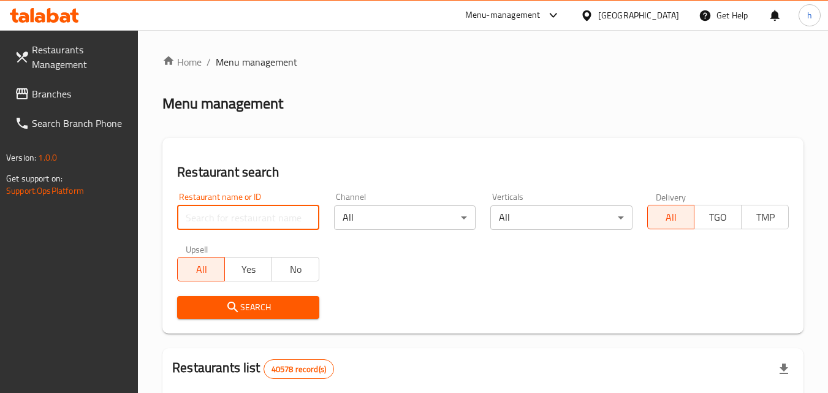
paste input "2064"
type input "2064"
click button "Search" at bounding box center [248, 307] width 142 height 23
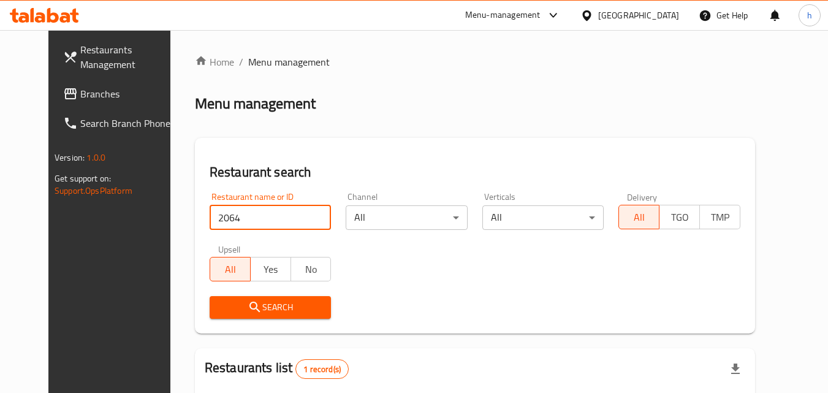
click at [655, 18] on div "[GEOGRAPHIC_DATA]" at bounding box center [638, 15] width 81 height 13
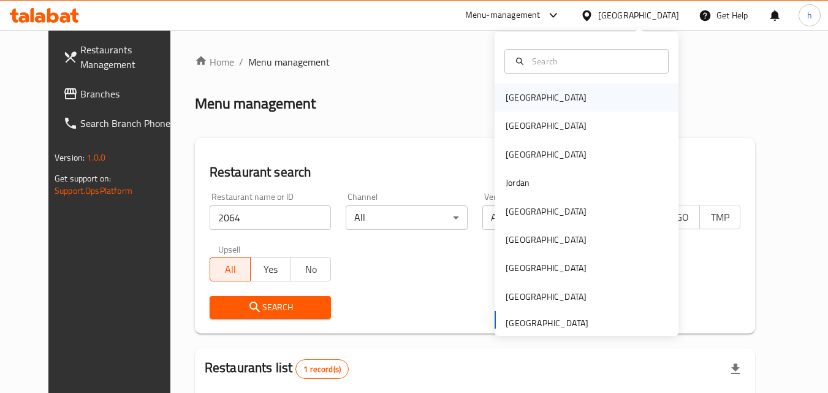
click at [533, 96] on div "Bahrain" at bounding box center [546, 97] width 100 height 28
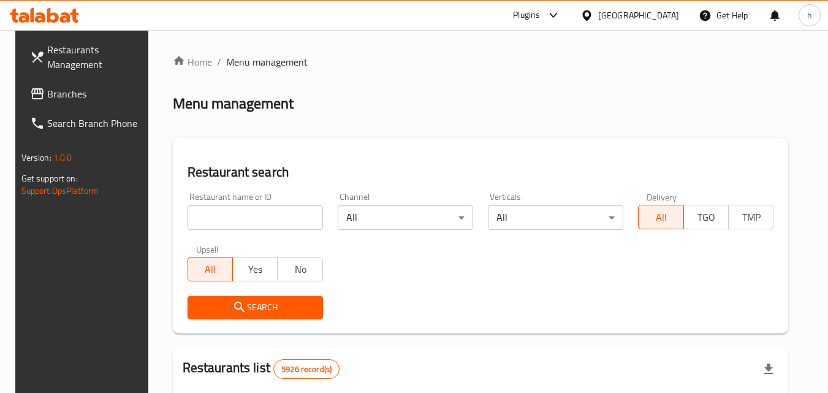
click at [59, 94] on span "Branches" at bounding box center [95, 93] width 97 height 15
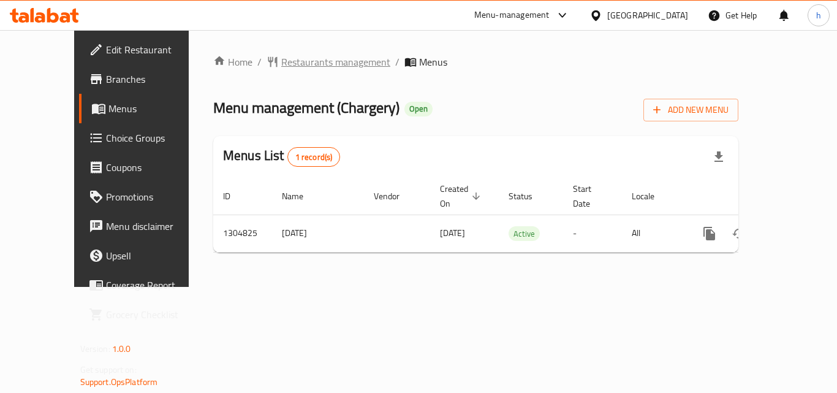
click at [312, 56] on span "Restaurants management" at bounding box center [335, 62] width 109 height 15
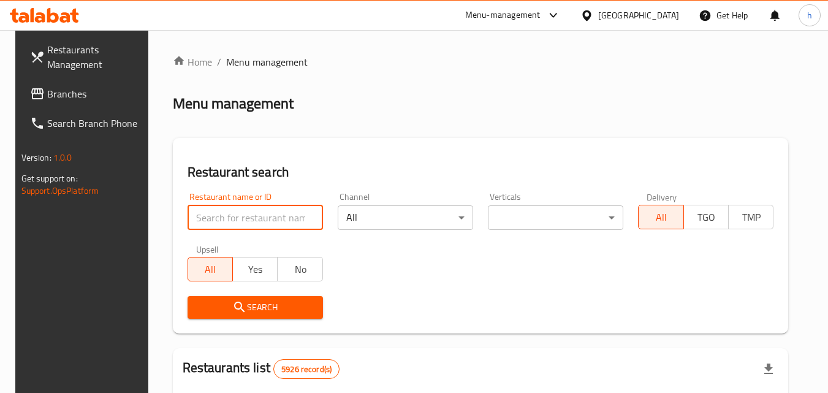
click at [256, 210] on input "search" at bounding box center [254, 217] width 135 height 25
paste input "692727"
type input "692727"
click button "Search" at bounding box center [254, 307] width 135 height 23
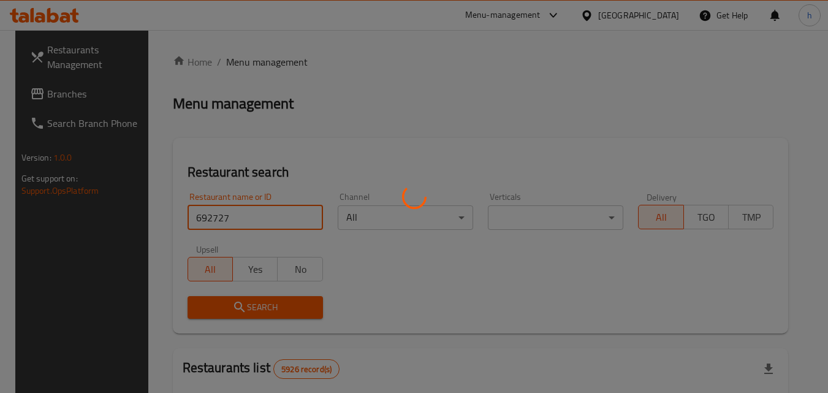
click button "Search" at bounding box center [254, 307] width 135 height 23
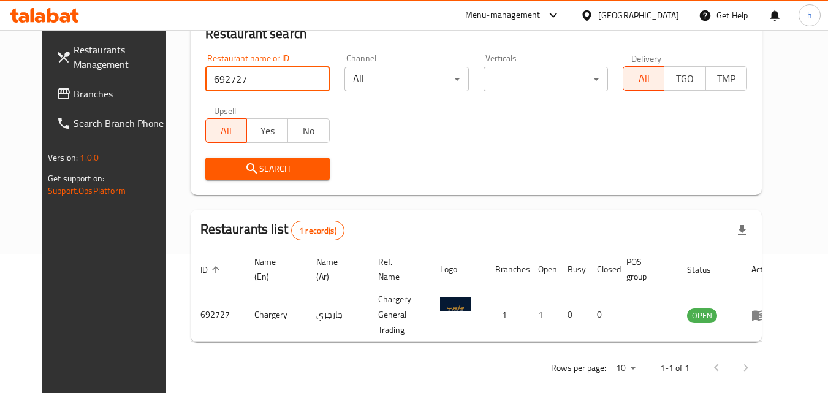
scroll to position [143, 0]
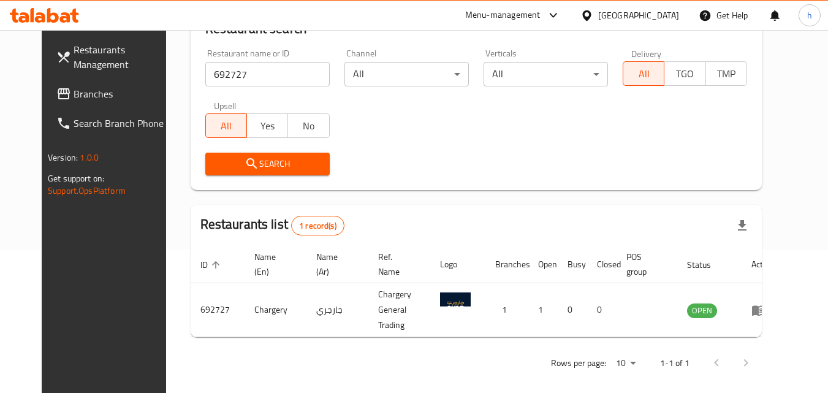
click at [593, 20] on icon at bounding box center [586, 15] width 13 height 13
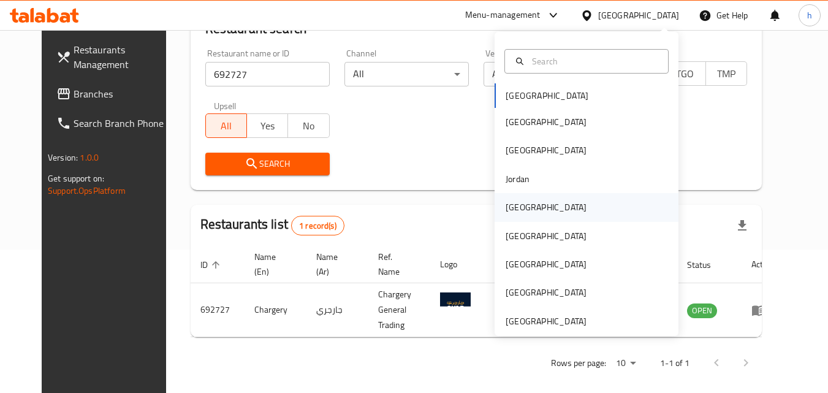
click at [518, 213] on div "Kuwait" at bounding box center [545, 206] width 81 height 13
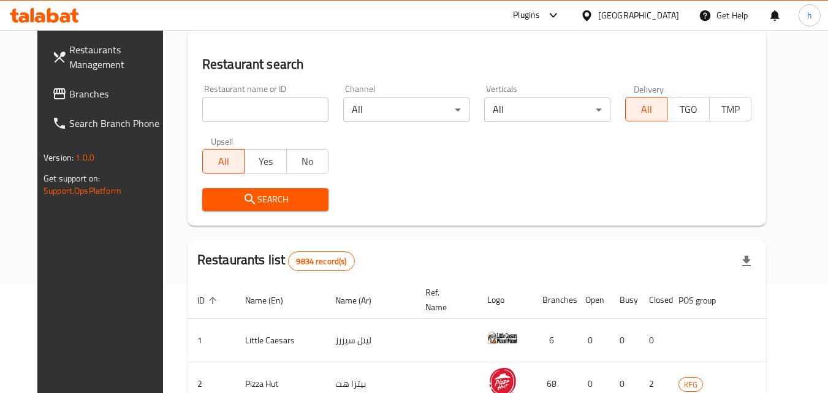
scroll to position [143, 0]
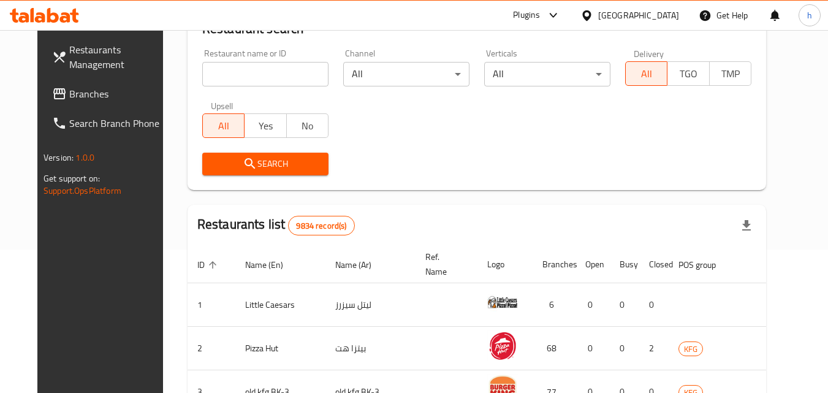
click at [242, 71] on input "search" at bounding box center [265, 74] width 126 height 25
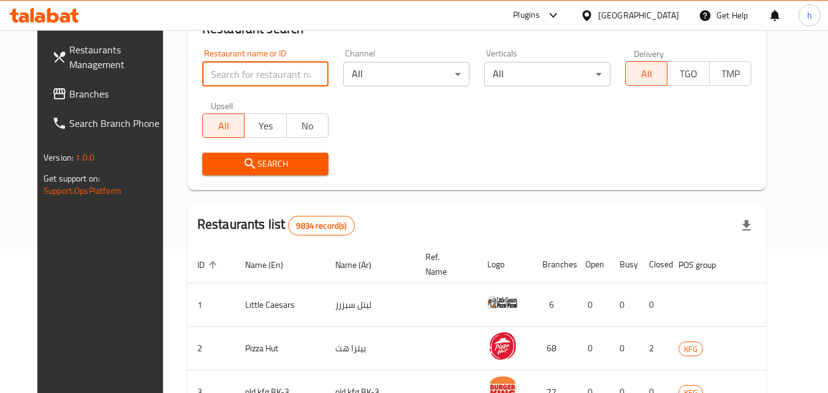
paste input "692523"
type input "692523"
click at [69, 92] on span "Branches" at bounding box center [117, 93] width 97 height 15
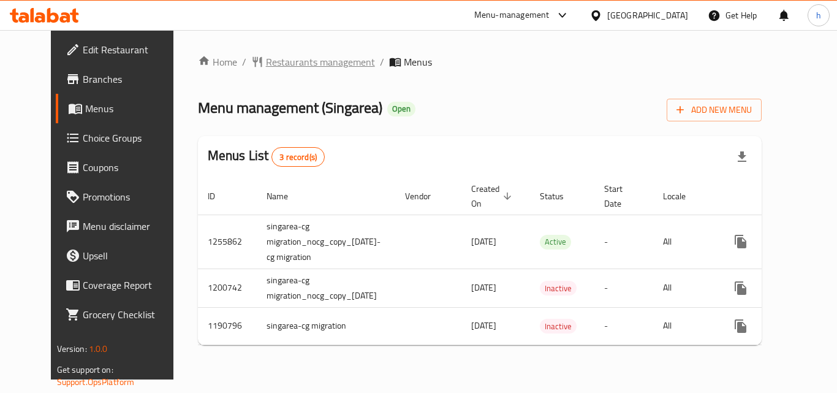
click at [266, 64] on span "Restaurants management" at bounding box center [320, 62] width 109 height 15
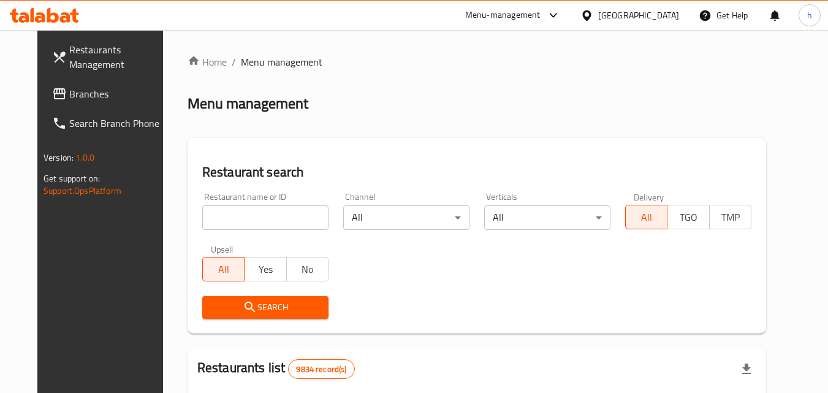
click at [262, 227] on input "search" at bounding box center [265, 217] width 126 height 25
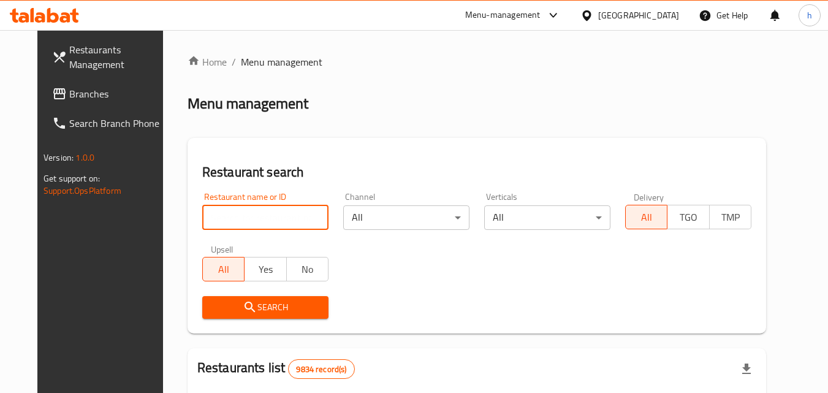
paste input "623221"
type input "623221"
click button "Search" at bounding box center [265, 307] width 126 height 23
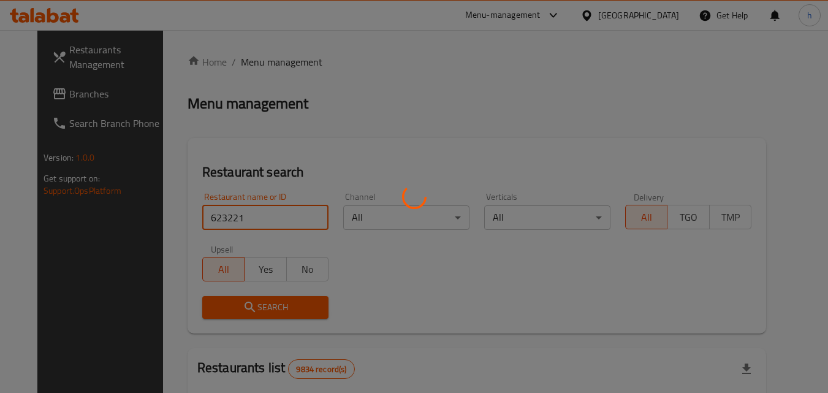
click button "Search" at bounding box center [265, 307] width 126 height 23
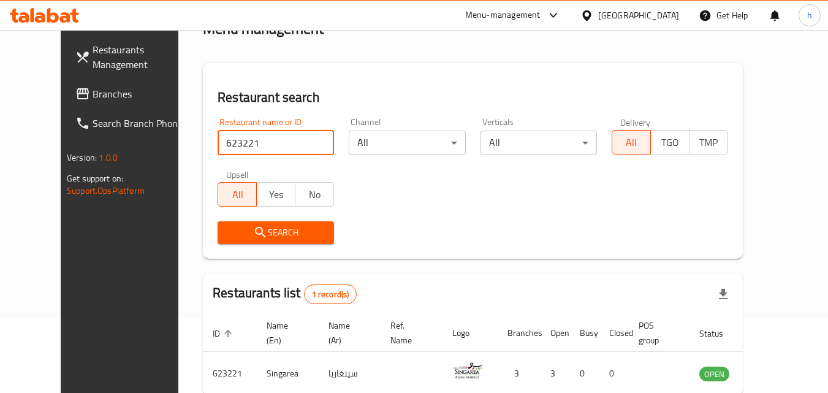
scroll to position [143, 0]
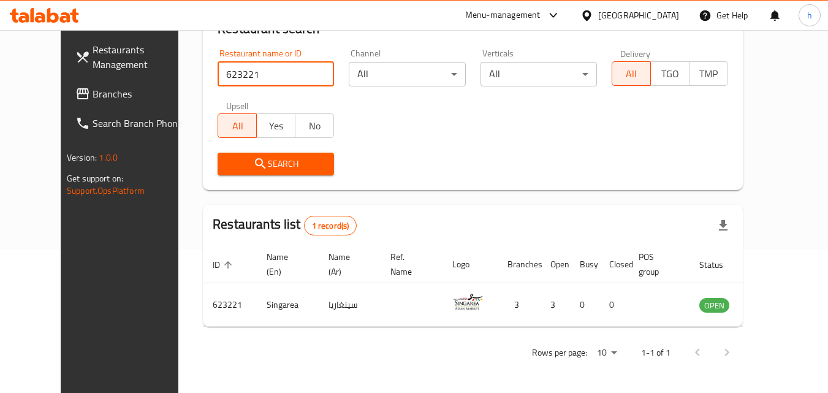
click at [93, 95] on span "Branches" at bounding box center [141, 93] width 97 height 15
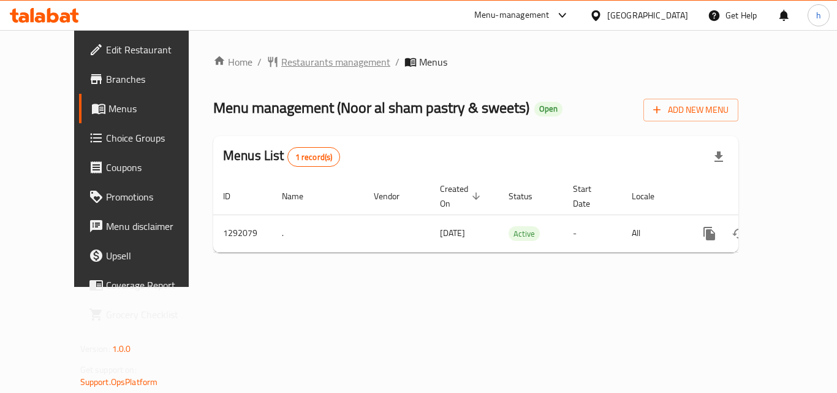
click at [281, 56] on span "Restaurants management" at bounding box center [335, 62] width 109 height 15
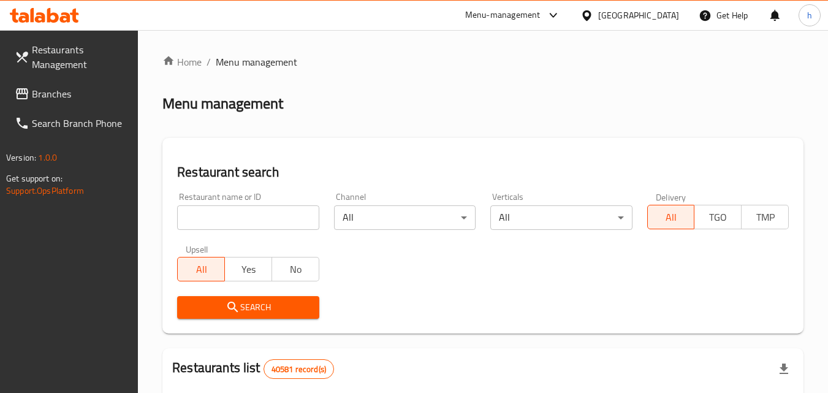
click at [224, 219] on input "search" at bounding box center [248, 217] width 142 height 25
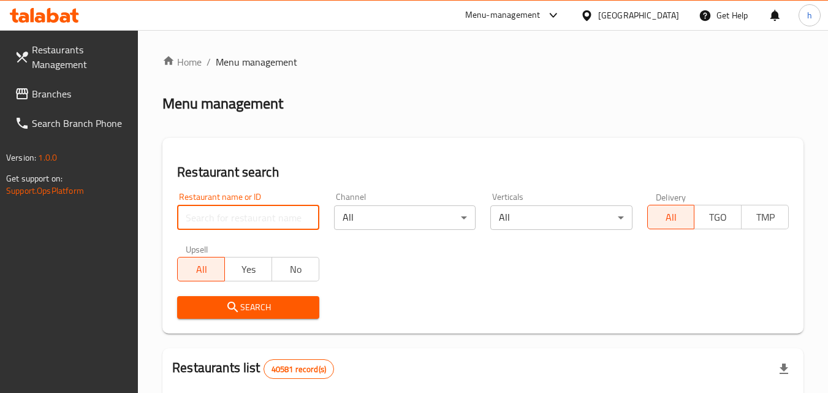
paste input "698829"
type input "698829"
click button "Search" at bounding box center [248, 307] width 142 height 23
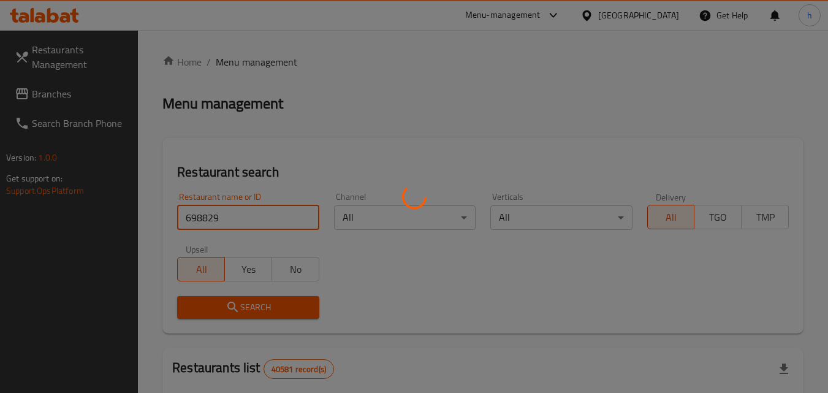
click button "Search" at bounding box center [248, 307] width 142 height 23
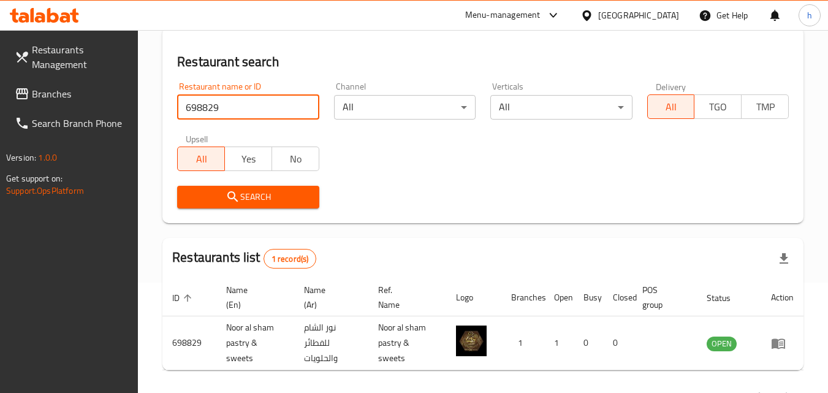
scroll to position [154, 0]
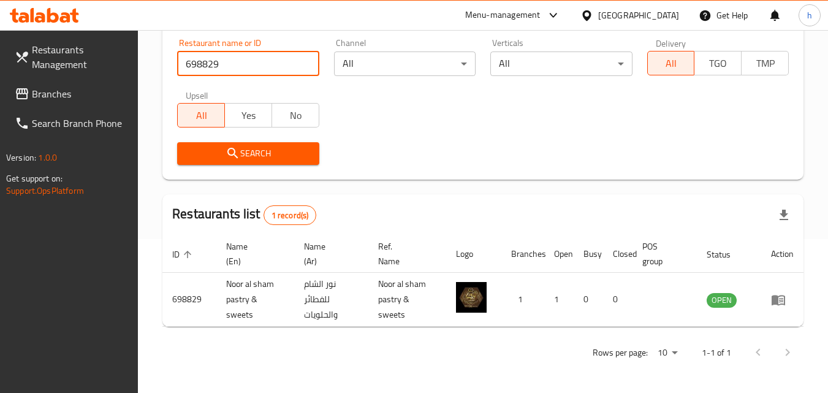
click at [76, 101] on link "Branches" at bounding box center [72, 93] width 134 height 29
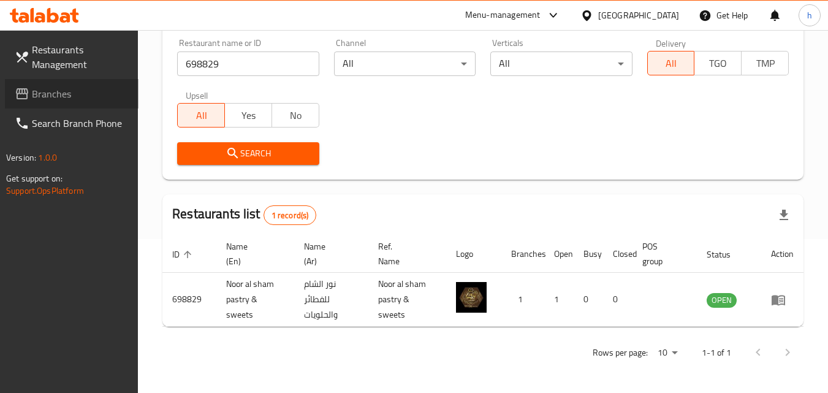
click at [61, 91] on span "Branches" at bounding box center [80, 93] width 97 height 15
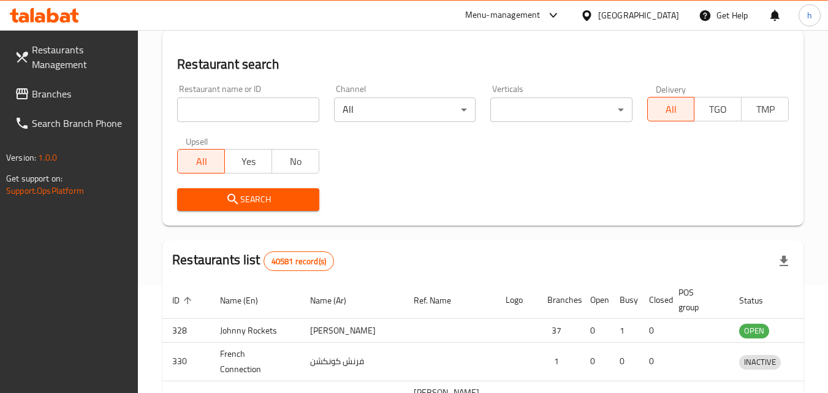
scroll to position [154, 0]
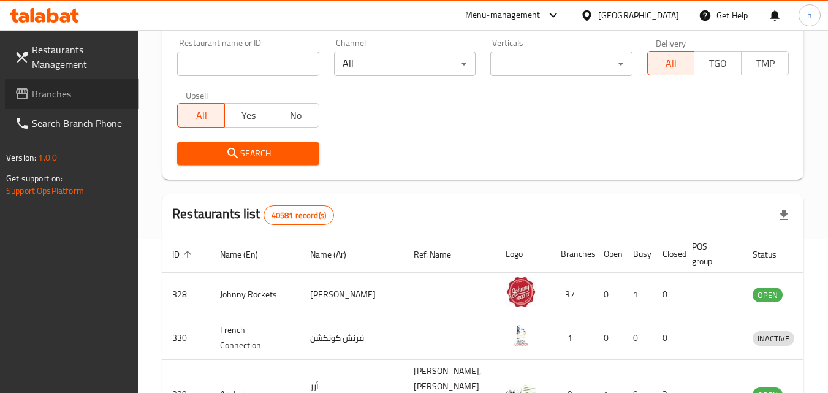
click at [69, 89] on span "Branches" at bounding box center [80, 93] width 97 height 15
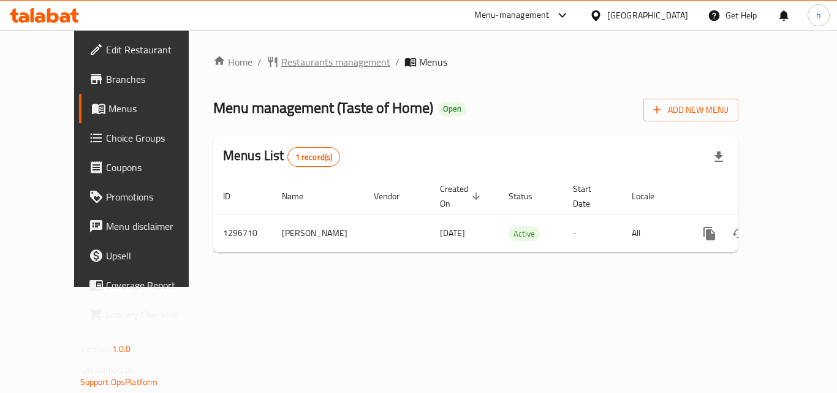
click at [281, 61] on span "Restaurants management" at bounding box center [335, 62] width 109 height 15
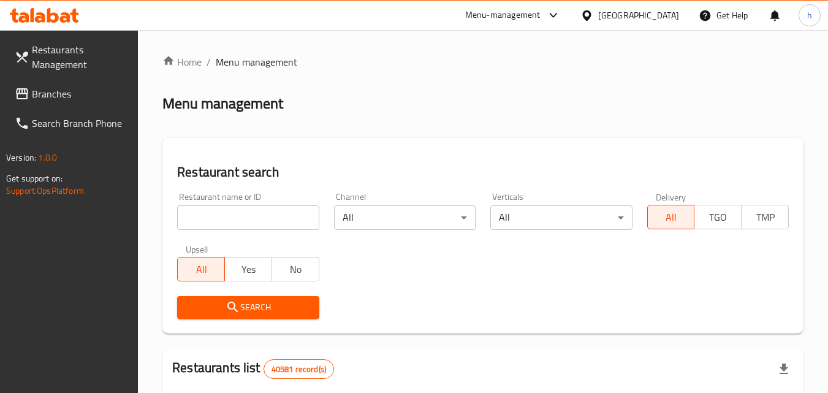
click at [241, 220] on input "search" at bounding box center [248, 217] width 142 height 25
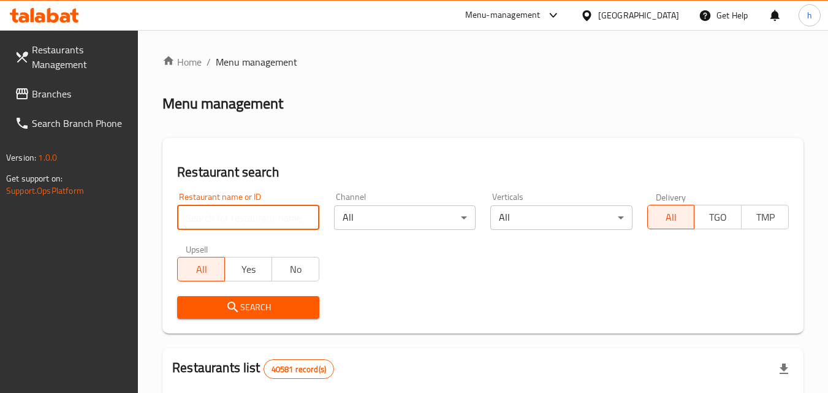
paste input "700157"
type input "700157"
click button "Search" at bounding box center [248, 307] width 142 height 23
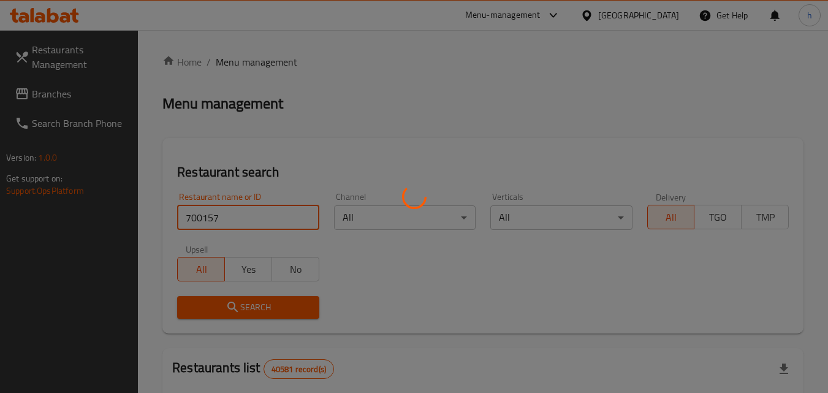
click button "Search" at bounding box center [248, 307] width 142 height 23
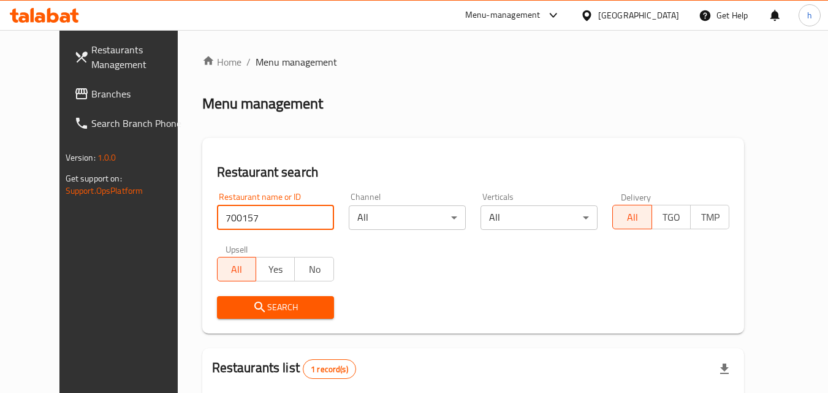
click at [640, 23] on div "[GEOGRAPHIC_DATA]" at bounding box center [629, 15] width 118 height 29
click at [631, 19] on div "[GEOGRAPHIC_DATA]" at bounding box center [638, 15] width 81 height 13
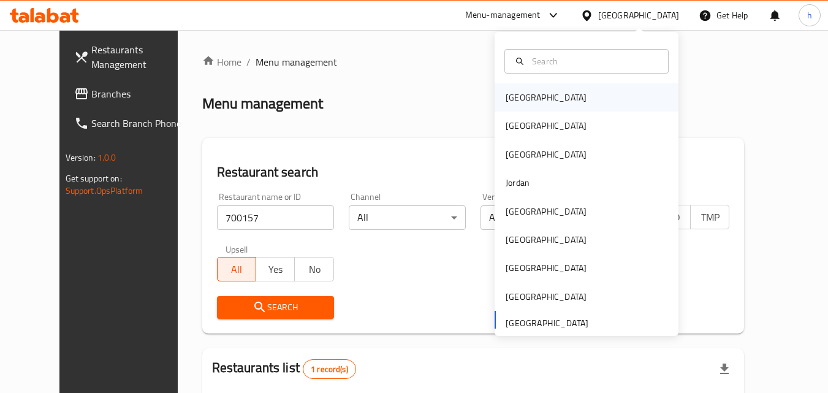
click at [550, 94] on div "[GEOGRAPHIC_DATA]" at bounding box center [586, 97] width 184 height 28
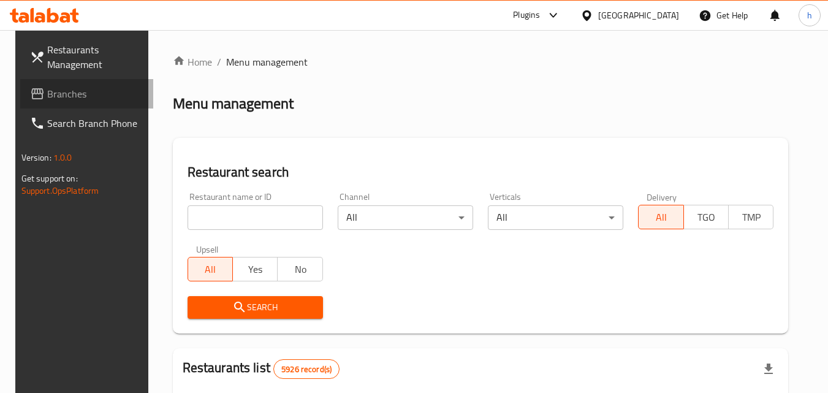
click at [57, 93] on span "Branches" at bounding box center [95, 93] width 97 height 15
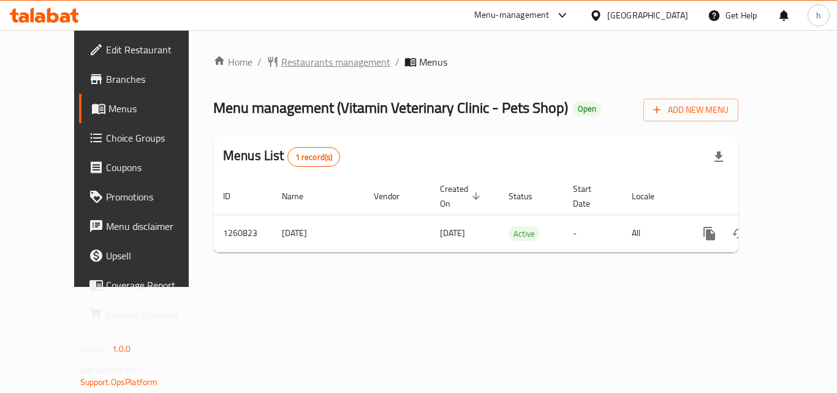
click at [310, 59] on span "Restaurants management" at bounding box center [335, 62] width 109 height 15
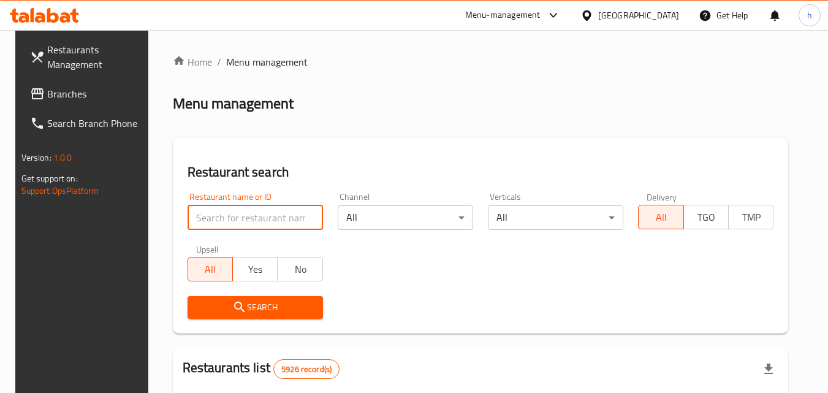
click at [266, 211] on input "search" at bounding box center [254, 217] width 135 height 25
paste input "684813"
type input "684813"
click button "Search" at bounding box center [254, 307] width 135 height 23
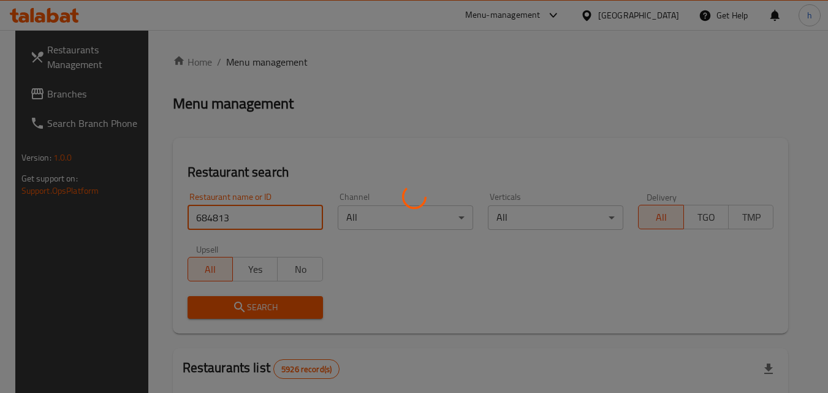
click button "Search" at bounding box center [254, 307] width 135 height 23
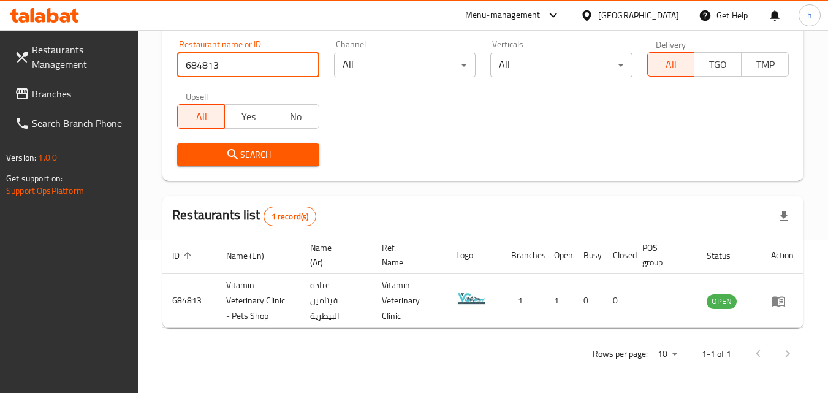
scroll to position [154, 0]
